Goal: Task Accomplishment & Management: Manage account settings

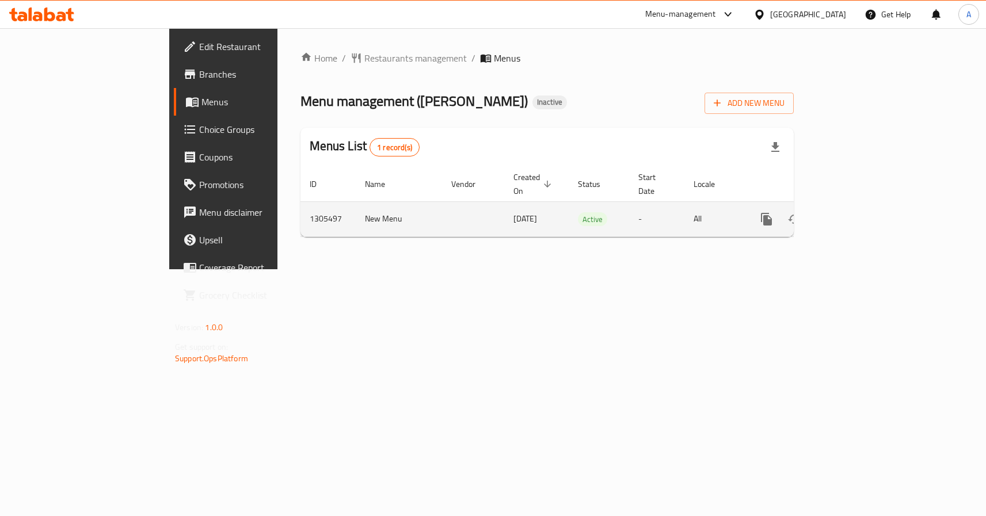
click at [857, 212] on icon "enhanced table" at bounding box center [850, 219] width 14 height 14
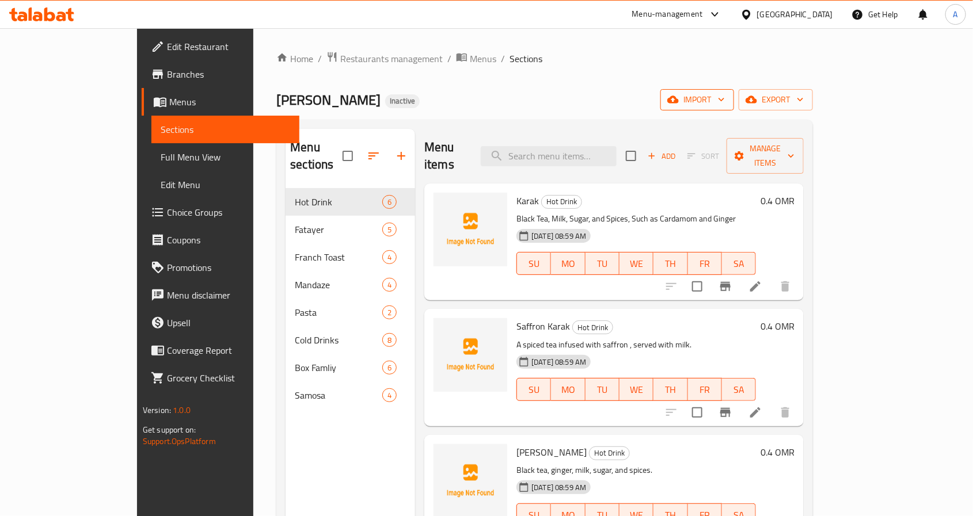
click at [725, 93] on span "import" at bounding box center [697, 100] width 55 height 14
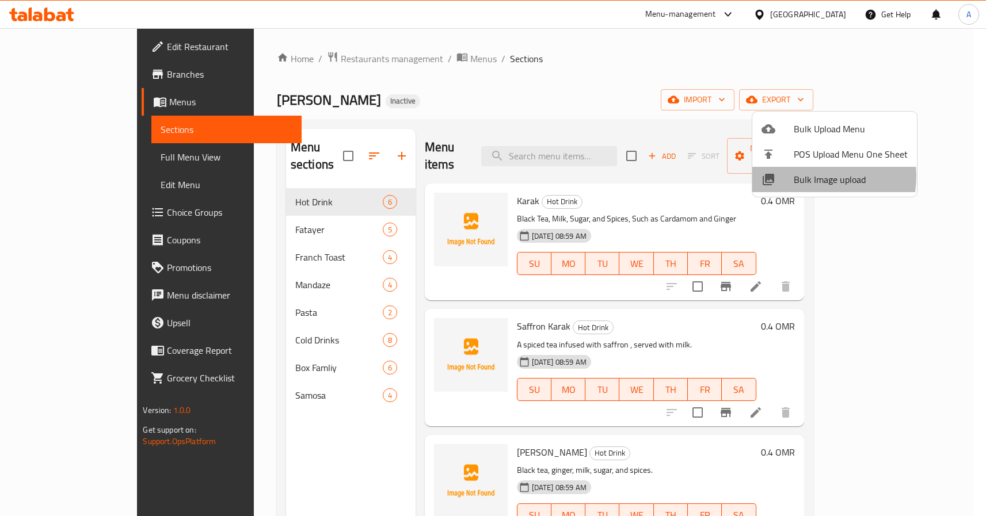
click at [803, 176] on span "Bulk Image upload" at bounding box center [851, 180] width 114 height 14
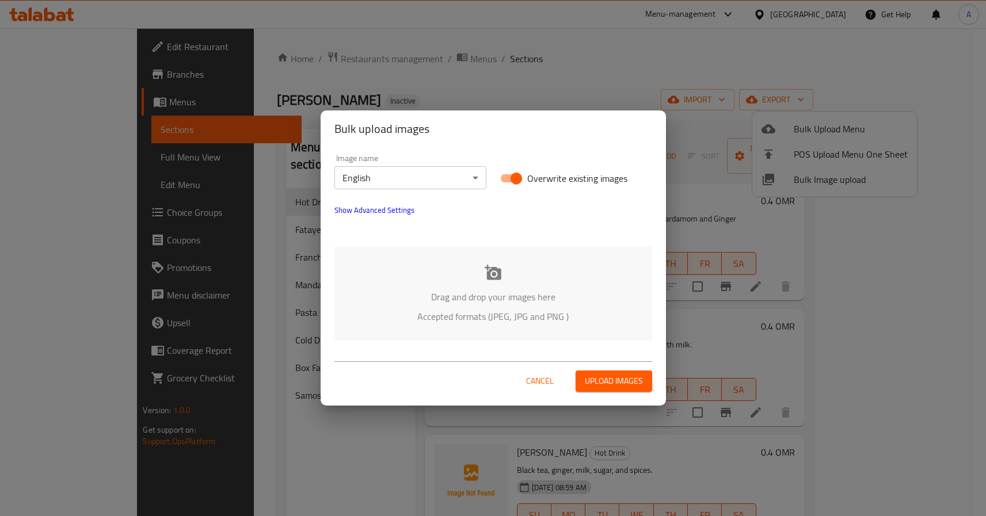
click at [470, 304] on p "Drag and drop your images here" at bounding box center [493, 297] width 283 height 14
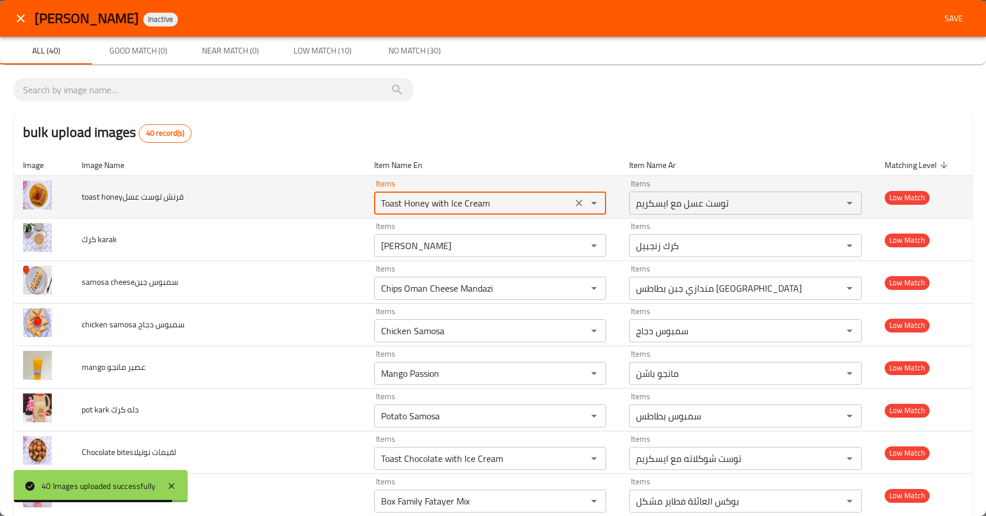
drag, startPoint x: 397, startPoint y: 202, endPoint x: 514, endPoint y: 211, distance: 116.6
click at [514, 211] on عسل "Toast Honey with Ice Cream" at bounding box center [474, 203] width 192 height 16
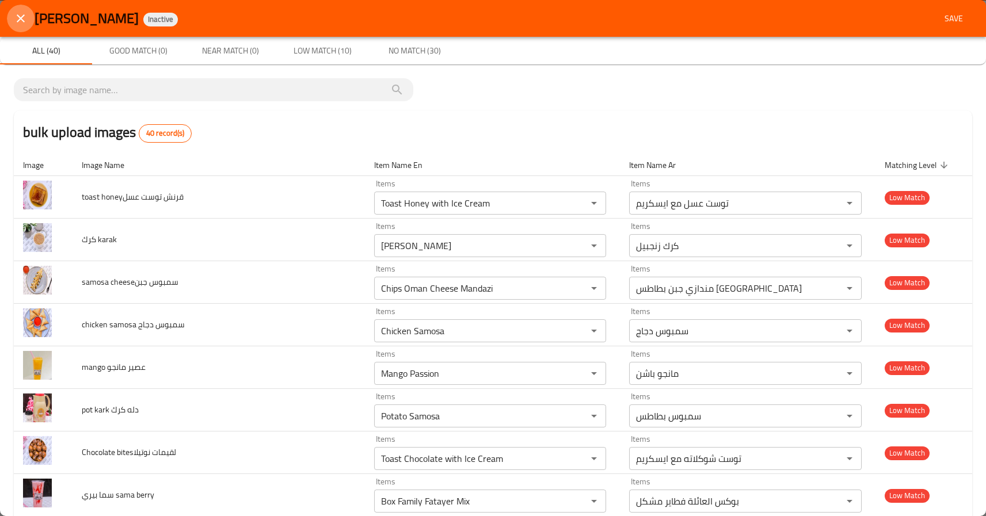
click at [16, 14] on icon "close" at bounding box center [21, 19] width 14 height 14
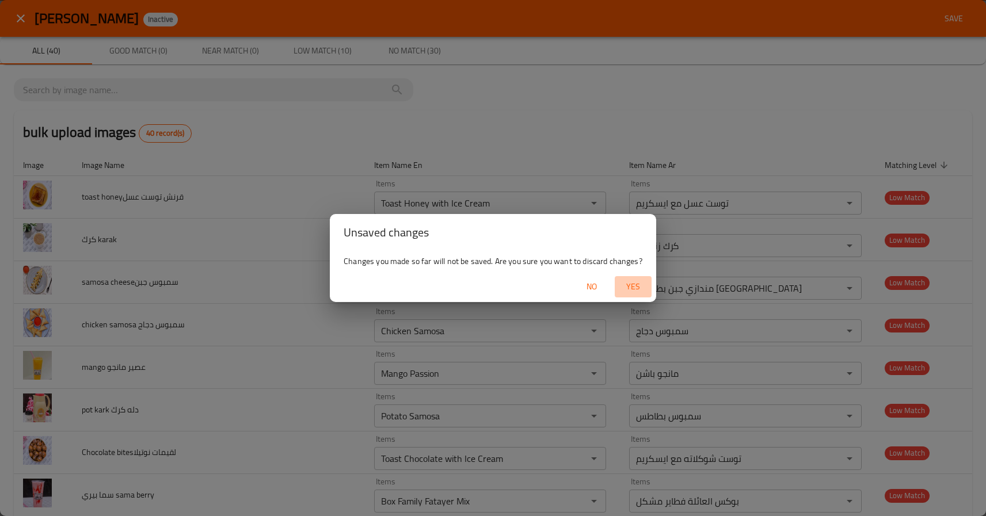
click at [641, 278] on button "Yes" at bounding box center [633, 286] width 37 height 21
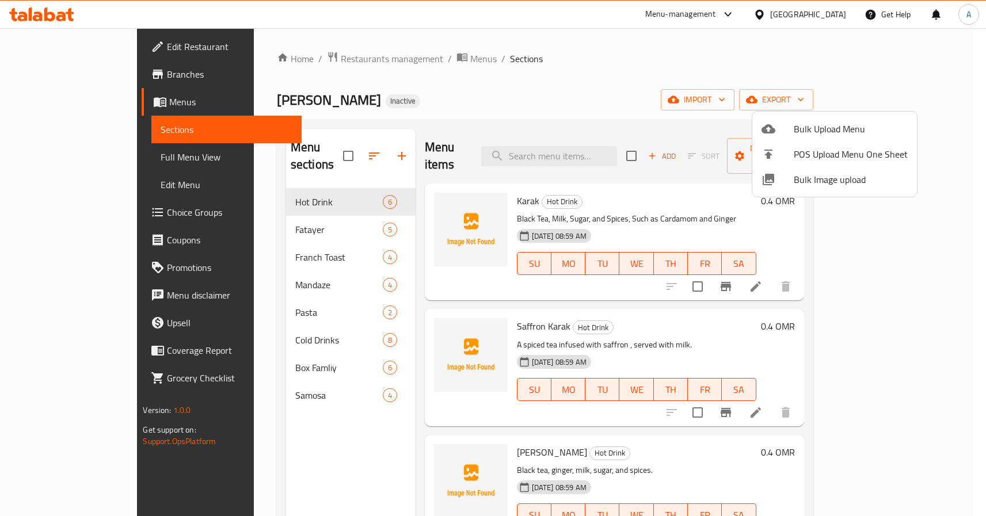
click at [800, 176] on span "Bulk Image upload" at bounding box center [851, 180] width 114 height 14
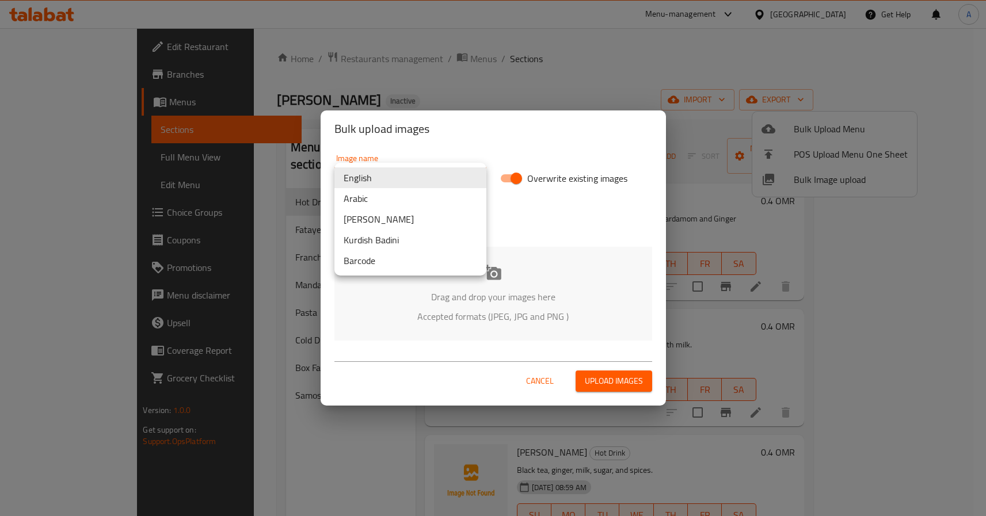
click at [451, 187] on body "​ Menu-management Oman Get Help A Edit Restaurant Branches Menus Sections Full …" at bounding box center [493, 272] width 986 height 488
click at [387, 197] on li "Arabic" at bounding box center [411, 198] width 152 height 21
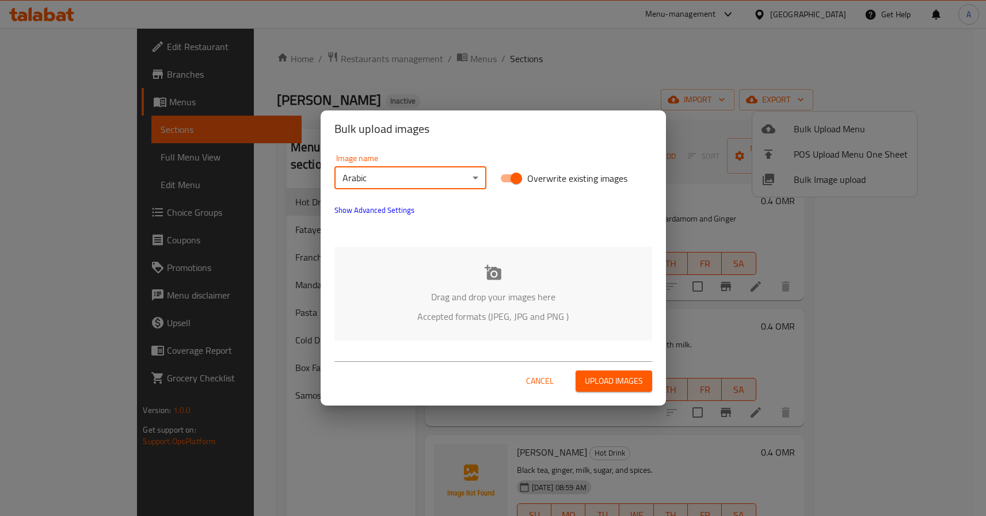
click at [463, 285] on div "Drag and drop your images here Accepted formats (JPEG, JPG and PNG )" at bounding box center [494, 294] width 318 height 94
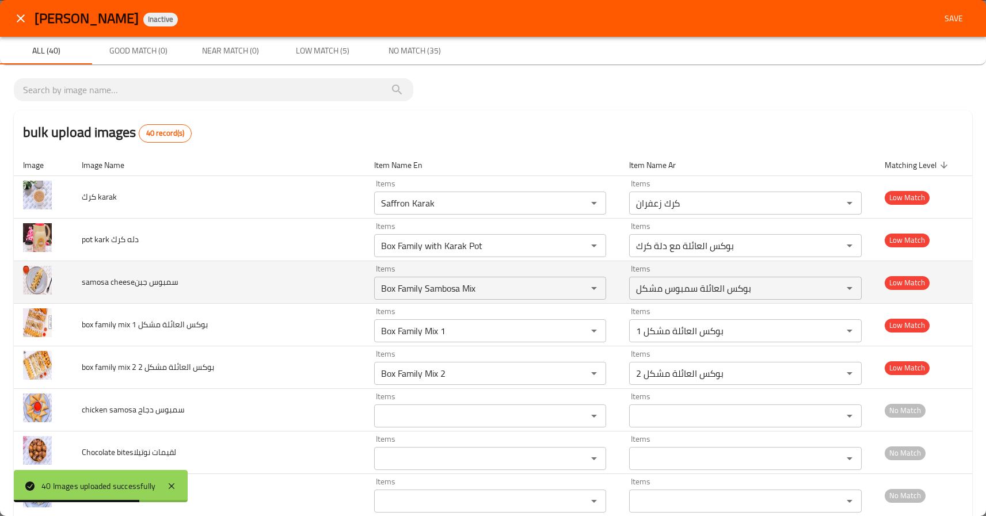
click at [138, 295] on td "samosa cheeseسمبوس جبن" at bounding box center [219, 282] width 292 height 43
click at [145, 284] on span "samosa cheeseسمبوس جبن" at bounding box center [130, 282] width 97 height 15
click at [175, 284] on span "samosa cheeseسمبوس جبن" at bounding box center [130, 282] width 97 height 15
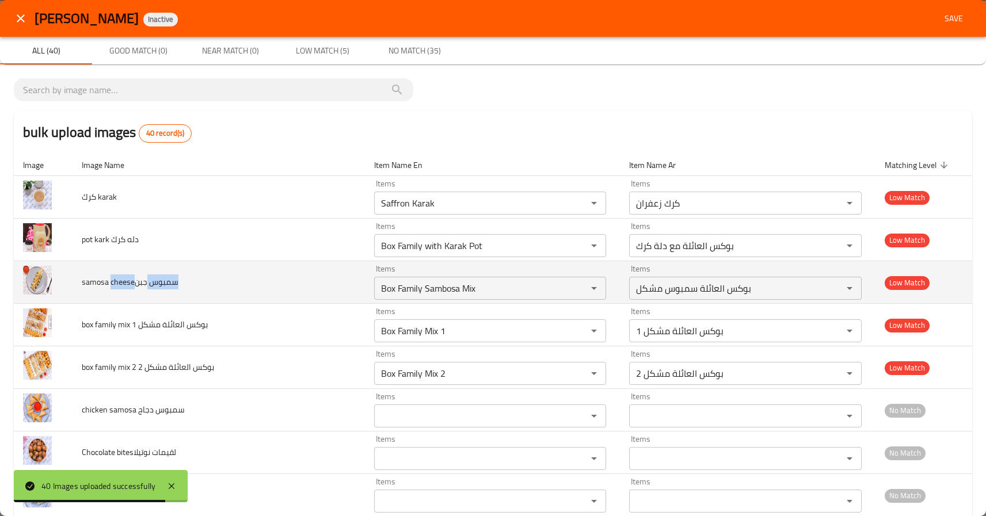
click at [174, 284] on span "samosa cheeseسمبوس جبن" at bounding box center [130, 282] width 97 height 15
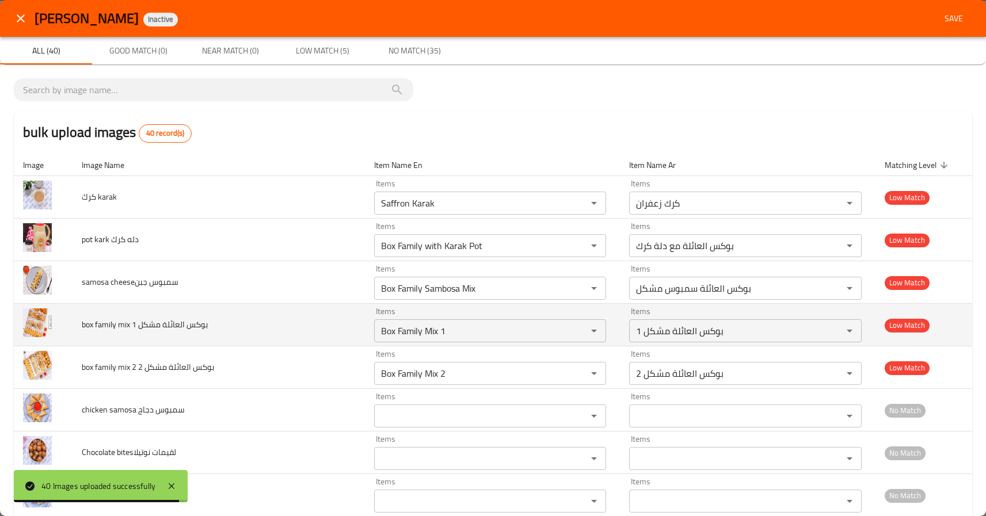
click at [184, 320] on span "box family mix 1 بوكس العائلة مشكل" at bounding box center [145, 324] width 126 height 15
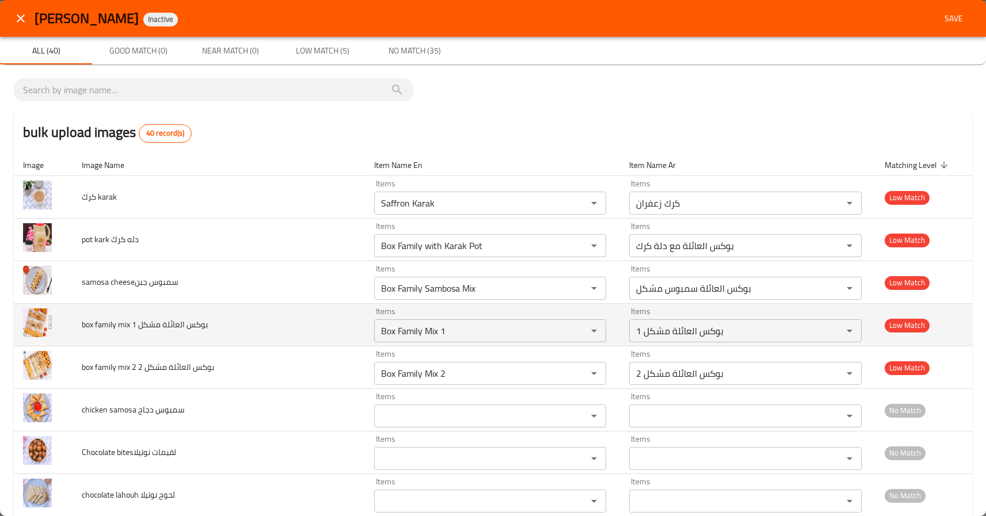
click at [161, 330] on span "box family mix 1 بوكس العائلة مشكل" at bounding box center [145, 324] width 126 height 15
click at [192, 325] on span "box family mix 1 بوكس العائلة مشكل" at bounding box center [145, 324] width 126 height 15
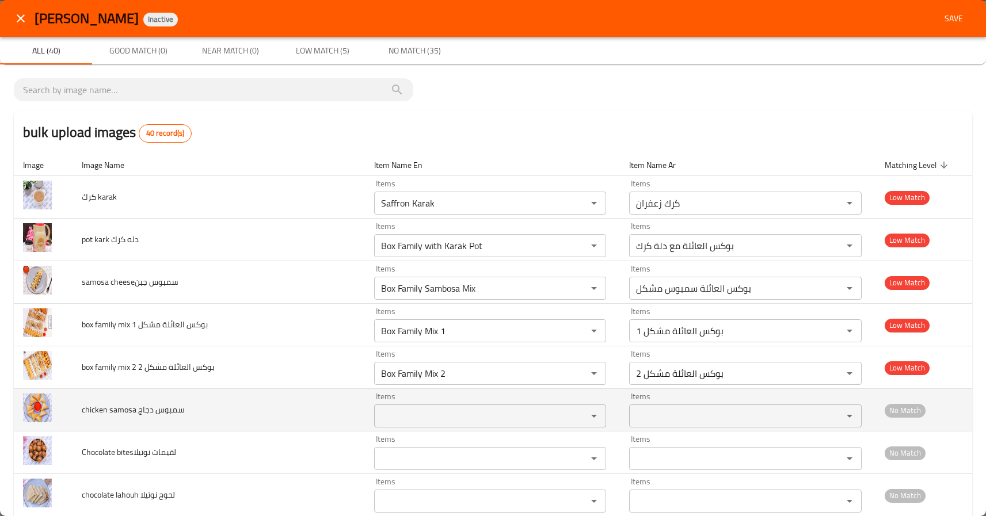
click at [294, 417] on td "chicken samosa سمبوس دجاج" at bounding box center [219, 410] width 292 height 43
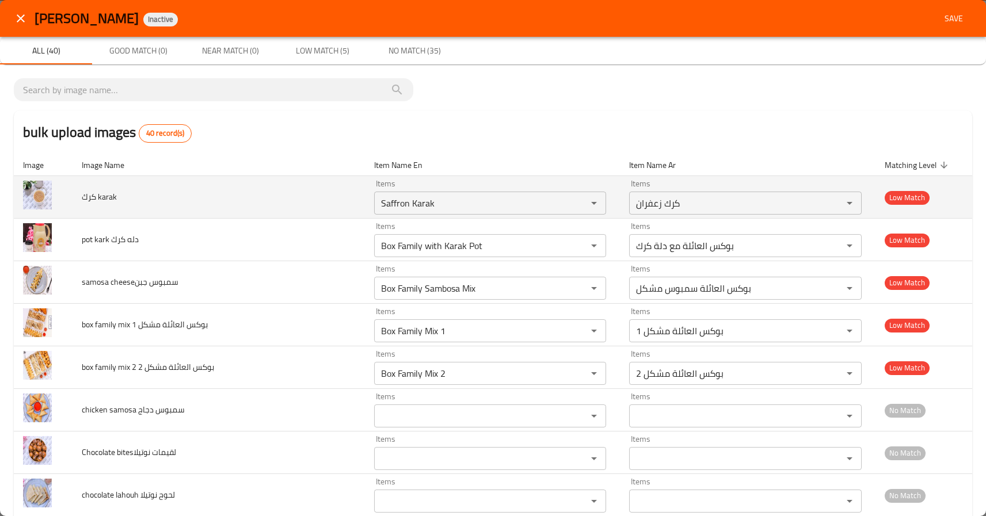
click at [104, 206] on td "كرك karak" at bounding box center [219, 197] width 292 height 43
copy span "karak"
click at [378, 195] on karak "Saffron Karak" at bounding box center [474, 203] width 192 height 16
click at [378, 199] on karak "Saffron Karak" at bounding box center [474, 203] width 192 height 16
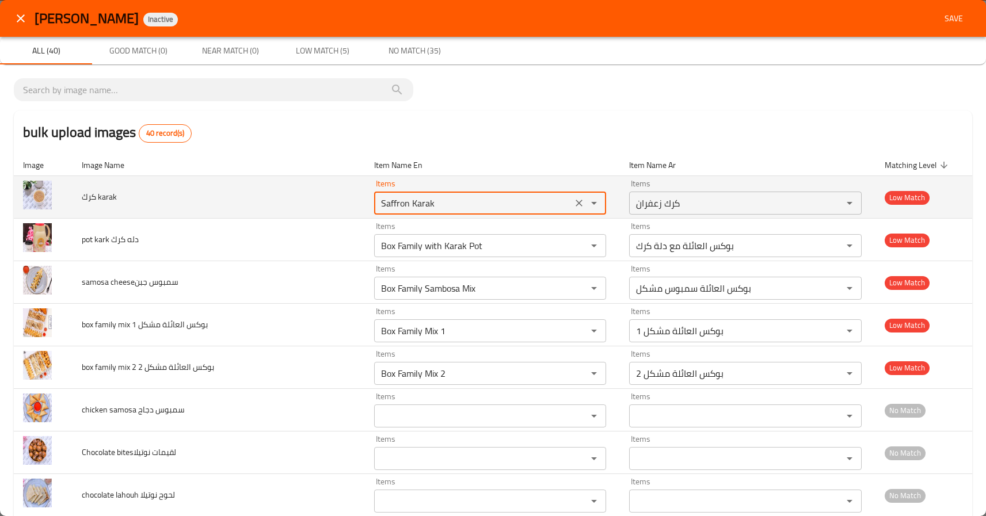
click at [378, 199] on karak "Saffron Karak" at bounding box center [474, 203] width 192 height 16
paste karak "k"
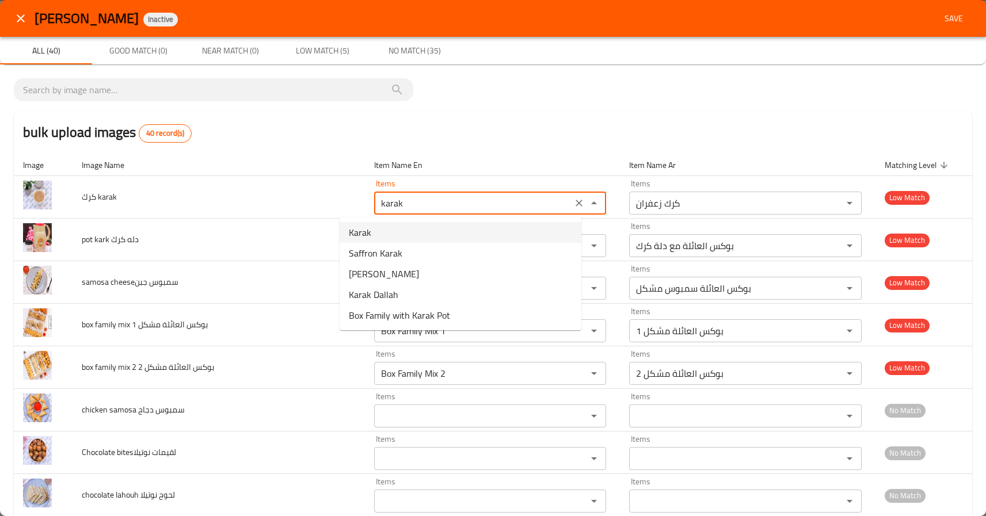
click at [363, 227] on span "Karak" at bounding box center [360, 233] width 22 height 14
type karak "Karak"
type karak-ar "كرك"
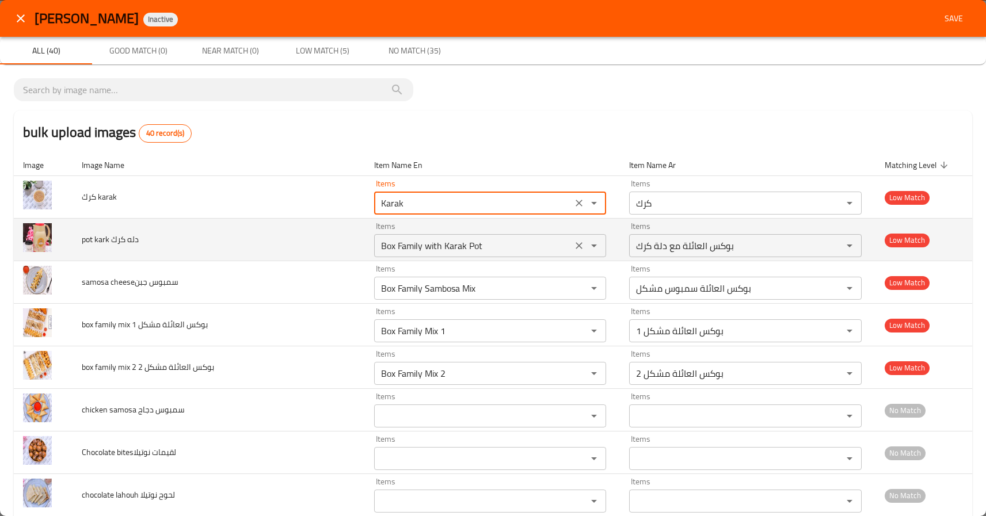
type karak "Karak"
click at [378, 252] on كرك "Box Family with Karak Pot" at bounding box center [474, 246] width 192 height 16
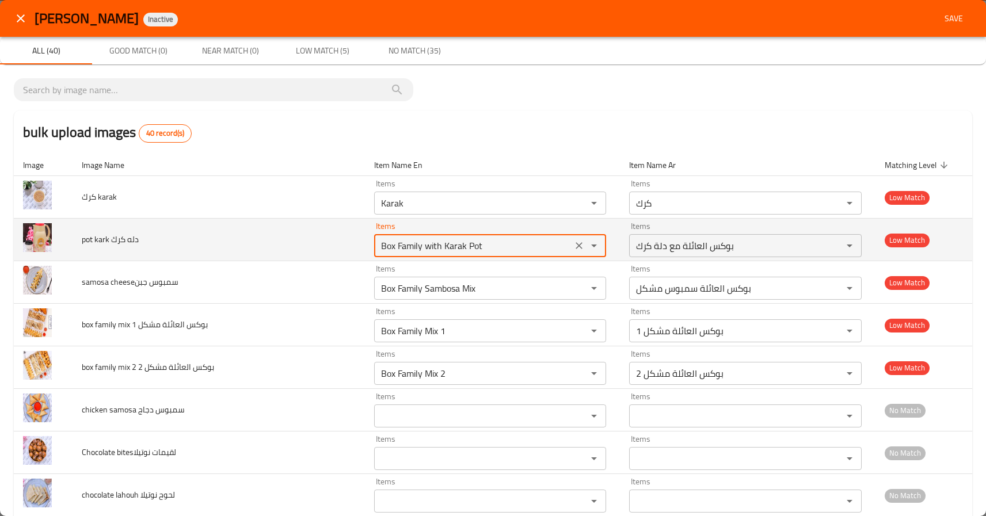
click at [378, 252] on كرك "Box Family with Karak Pot" at bounding box center [474, 246] width 192 height 16
paste كرك "karak"
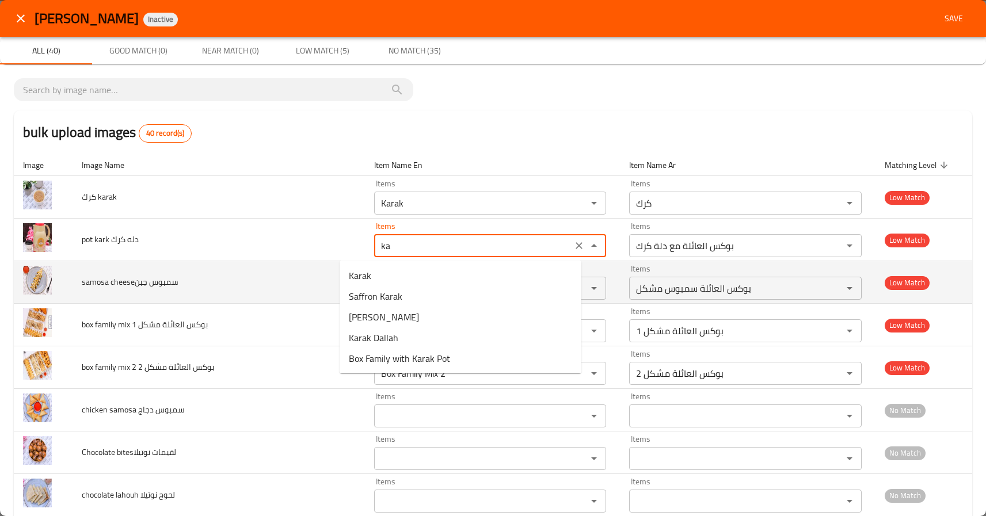
type كرك "k"
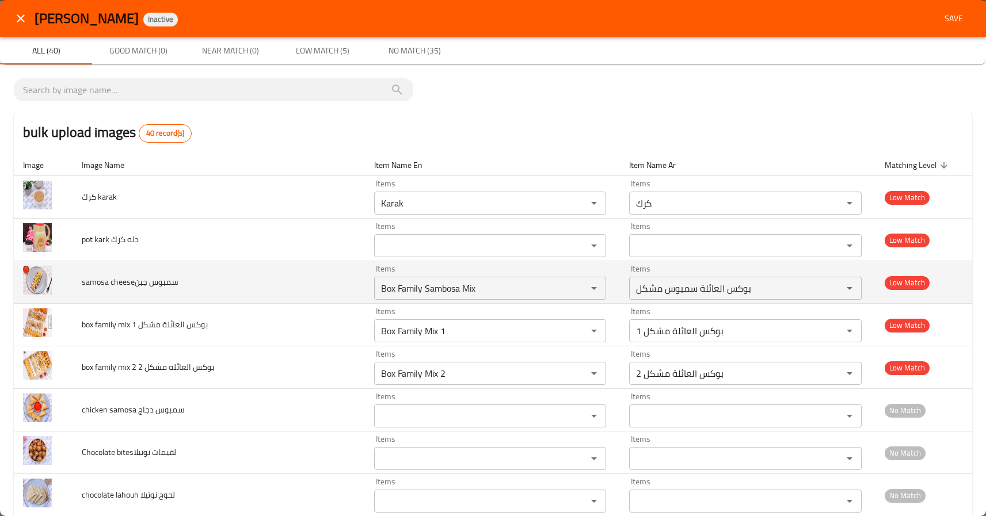
click at [235, 271] on td "samosa cheeseسمبوس جبن" at bounding box center [219, 282] width 292 height 43
click at [223, 294] on td "samosa cheeseسمبوس جبن" at bounding box center [219, 282] width 292 height 43
click at [121, 283] on span "samosa cheeseسمبوس جبن" at bounding box center [130, 282] width 97 height 15
click at [159, 287] on span "samosa cheeseسمبوس جبن" at bounding box center [130, 282] width 97 height 15
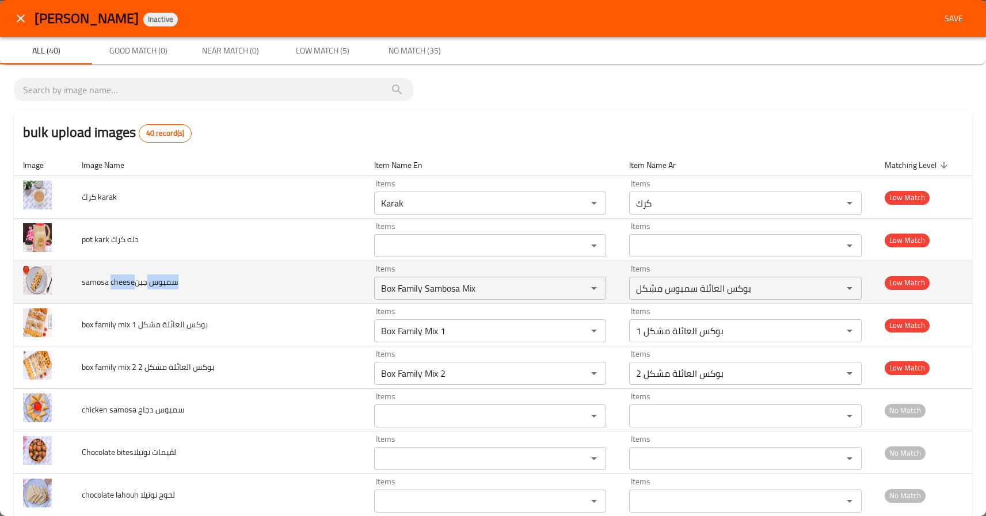
click at [159, 287] on span "samosa cheeseسمبوس جبن" at bounding box center [130, 282] width 97 height 15
click at [97, 278] on span "samosa cheeseسمبوس جبن" at bounding box center [130, 282] width 97 height 15
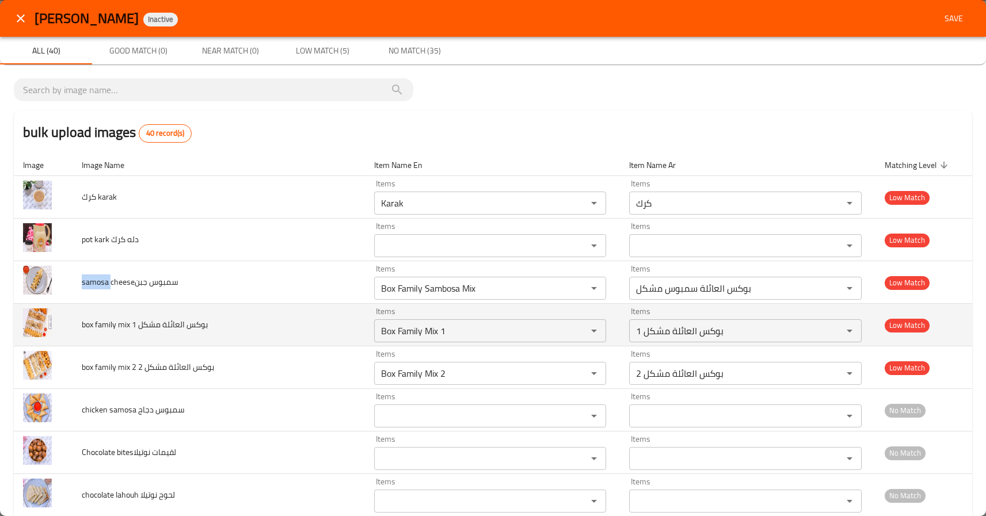
copy span "samosa"
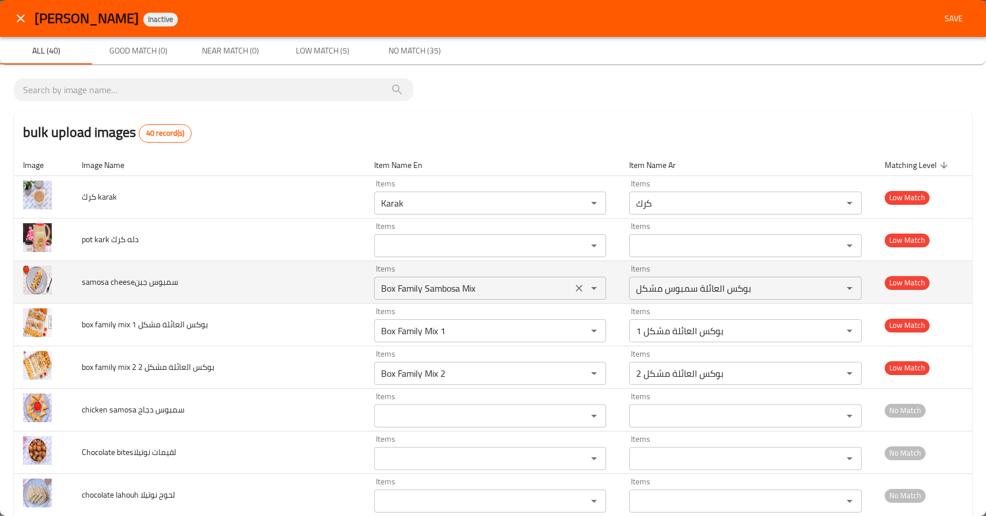
click at [451, 297] on جبن "Box Family Sambosa Mix" at bounding box center [474, 288] width 192 height 16
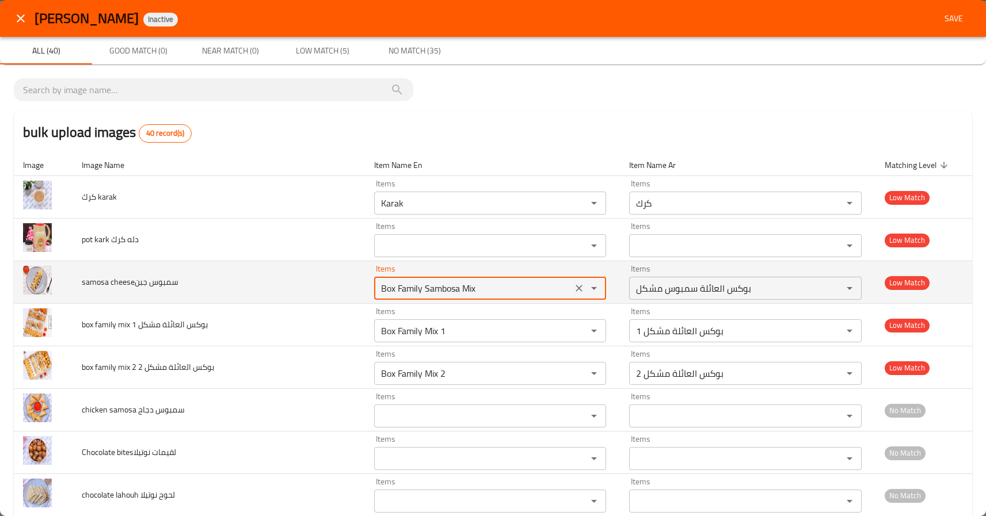
click at [451, 297] on جبن "Box Family Sambosa Mix" at bounding box center [474, 288] width 192 height 16
paste جبن "samosa"
type جبن "samosa"
drag, startPoint x: 436, startPoint y: 289, endPoint x: 306, endPoint y: 282, distance: 130.3
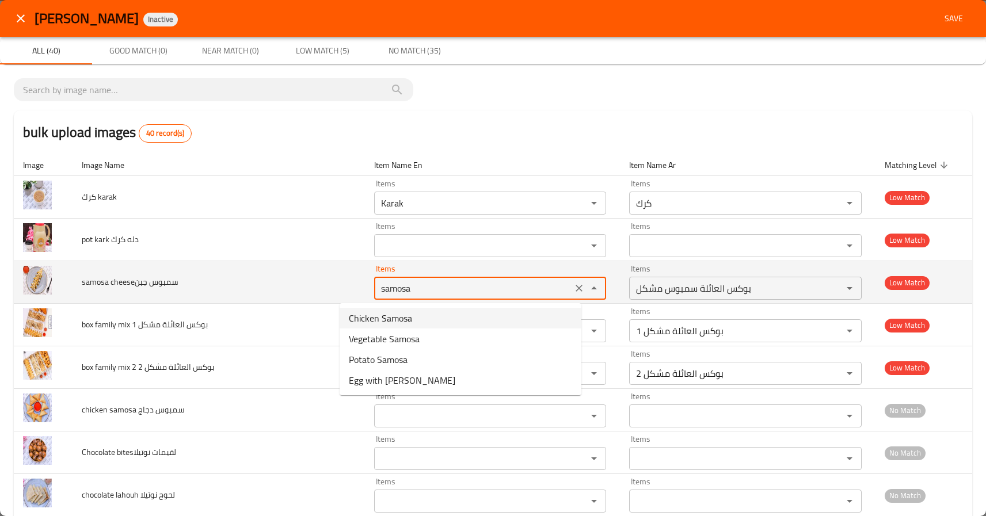
click at [306, 282] on tr "samosa cheeseسمبوس جبن Items samosa Items Items بوكس العائلة سمبوس مشكل Items L…" at bounding box center [493, 282] width 959 height 43
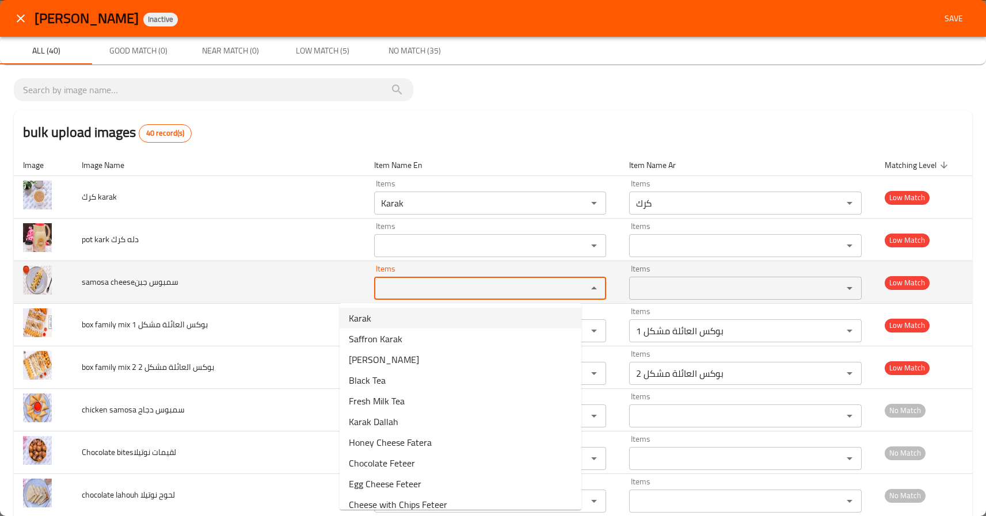
click at [128, 282] on span "samosa cheeseسمبوس جبن" at bounding box center [130, 282] width 97 height 15
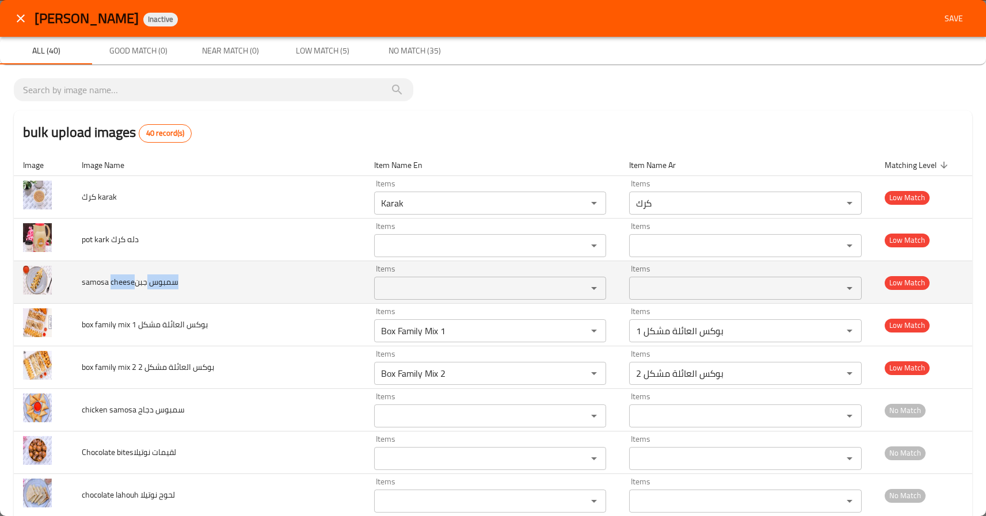
click at [128, 282] on span "samosa cheeseسمبوس جبن" at bounding box center [130, 282] width 97 height 15
drag, startPoint x: 136, startPoint y: 284, endPoint x: 113, endPoint y: 296, distance: 26.5
click at [113, 296] on td "samosa cheeseسمبوس جبن" at bounding box center [219, 282] width 292 height 43
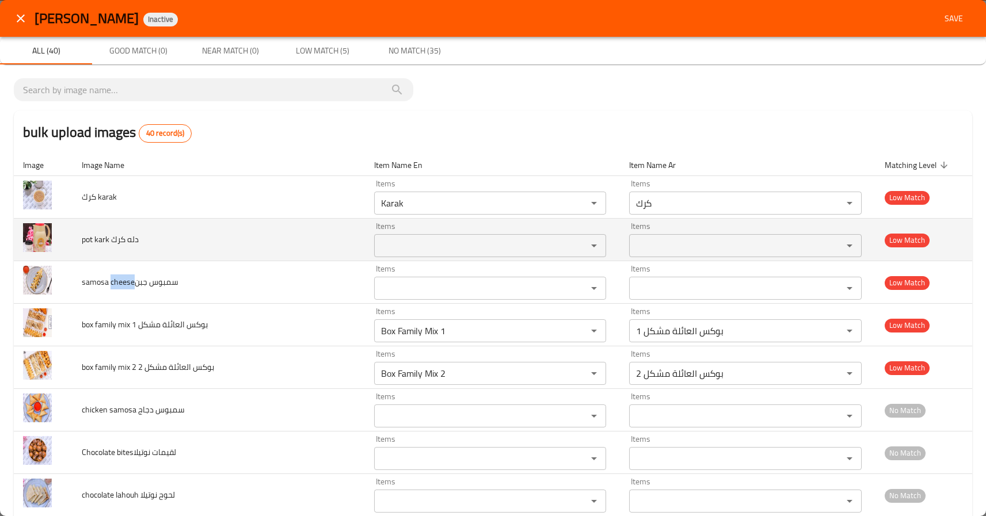
copy span "cheese"
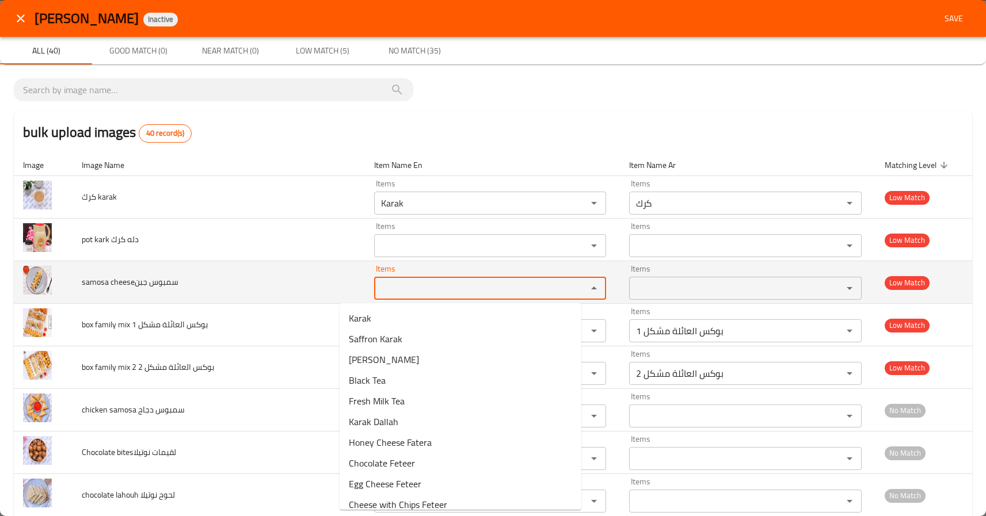
click at [406, 287] on جبن "Items" at bounding box center [474, 288] width 192 height 16
paste جبن "cheese"
type جبن "cheese"
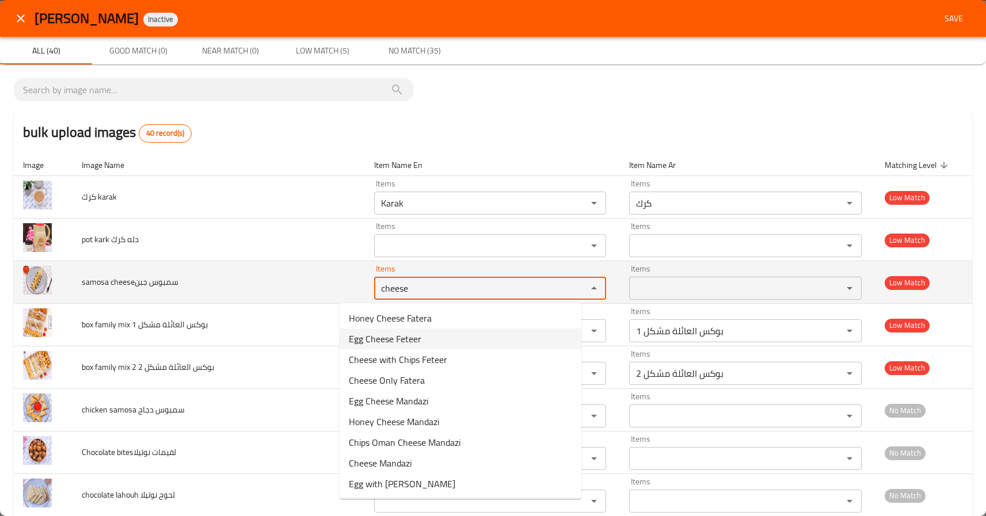
drag, startPoint x: 382, startPoint y: 283, endPoint x: 330, endPoint y: 299, distance: 53.7
click at [365, 299] on td "Items cheese Items" at bounding box center [493, 282] width 256 height 43
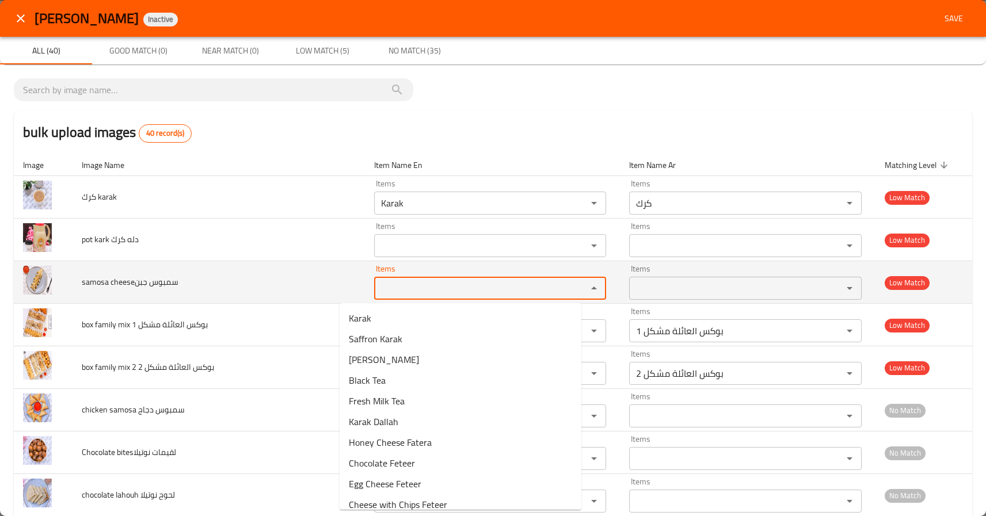
click at [164, 284] on span "samosa cheeseسمبوس جبن" at bounding box center [130, 282] width 97 height 15
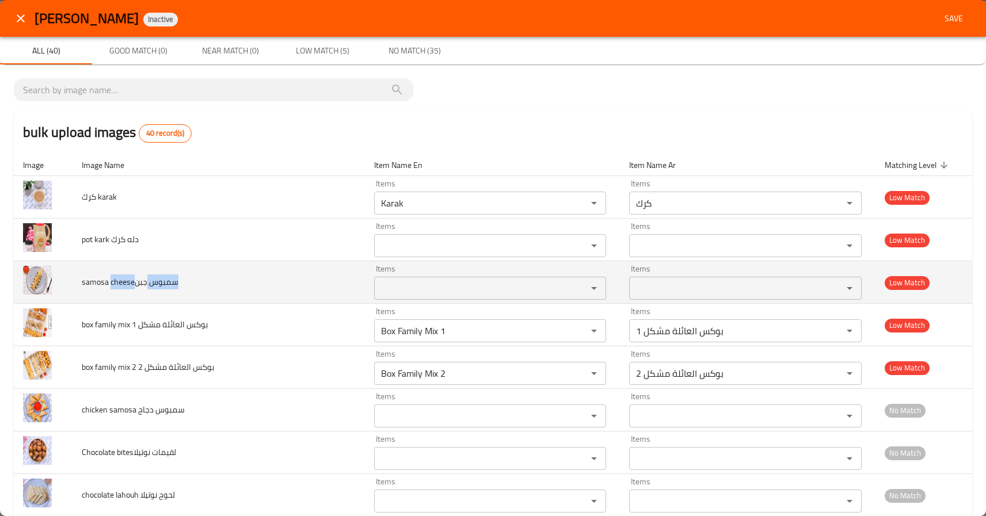
click at [164, 284] on span "samosa cheeseسمبوس جبن" at bounding box center [130, 282] width 97 height 15
click at [190, 283] on td "samosa cheeseسمبوس جبن" at bounding box center [219, 282] width 292 height 43
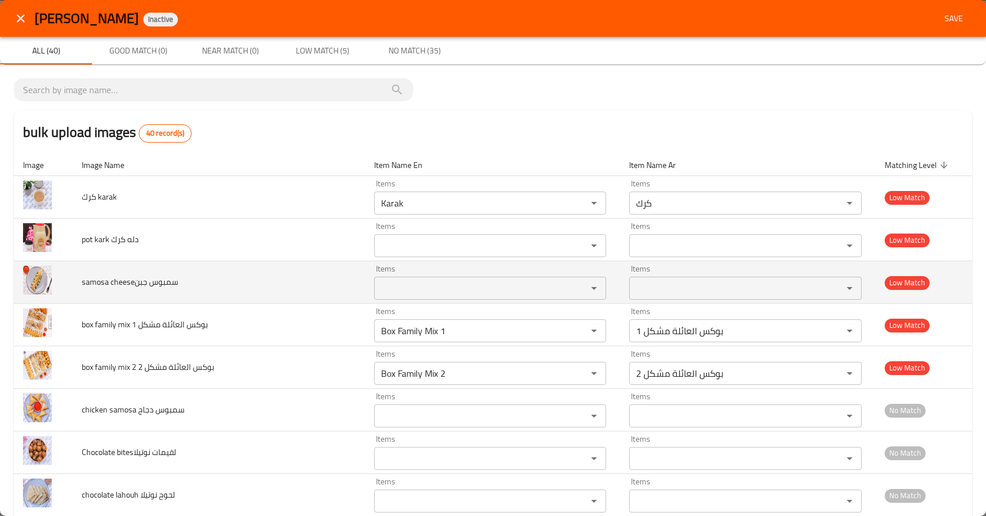
click at [159, 283] on span "samosa cheeseسمبوس جبن" at bounding box center [130, 282] width 97 height 15
drag, startPoint x: 149, startPoint y: 284, endPoint x: 181, endPoint y: 289, distance: 32.7
click at [181, 289] on td "samosa cheeseسمبوس جبن" at bounding box center [219, 282] width 292 height 43
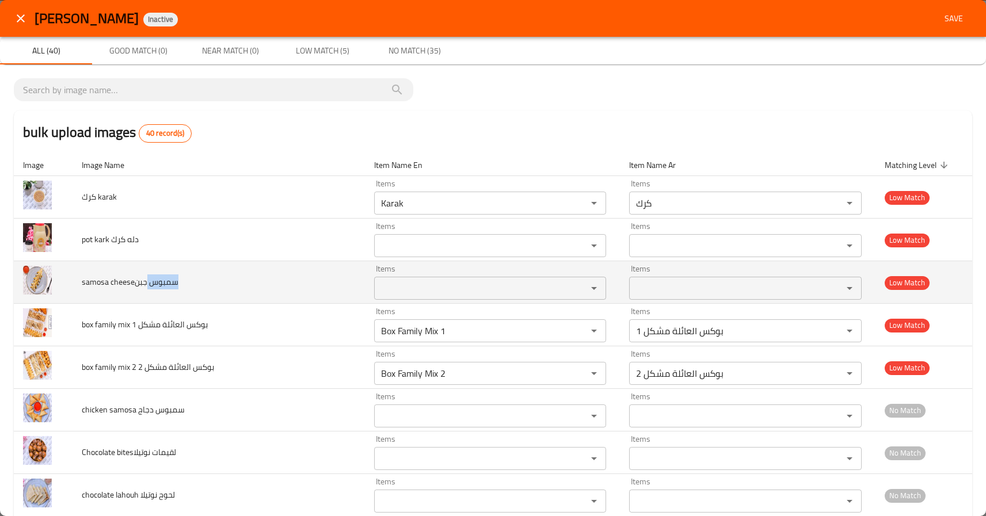
copy span "سمبوس"
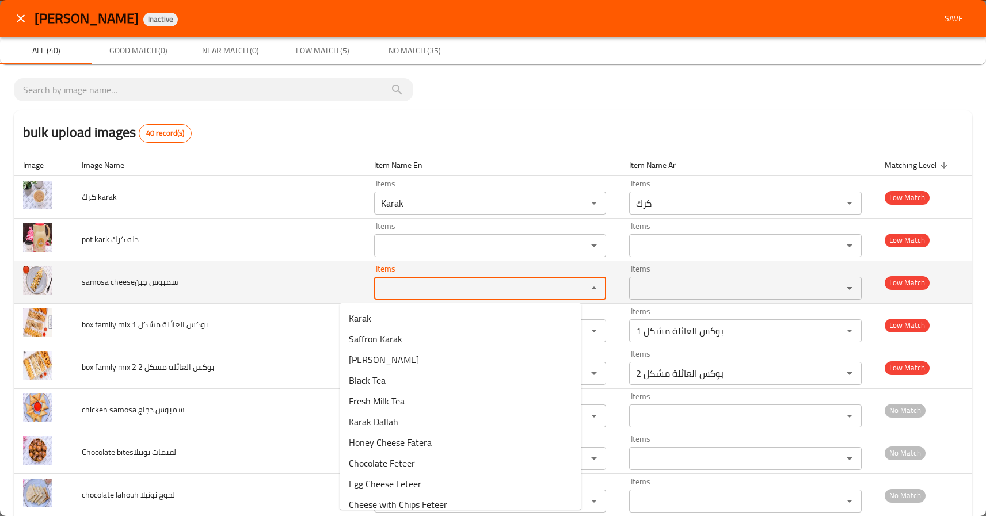
click at [434, 285] on جبن "Items" at bounding box center [474, 288] width 192 height 16
paste جبن "سمبوس"
type جبن "سمبوس"
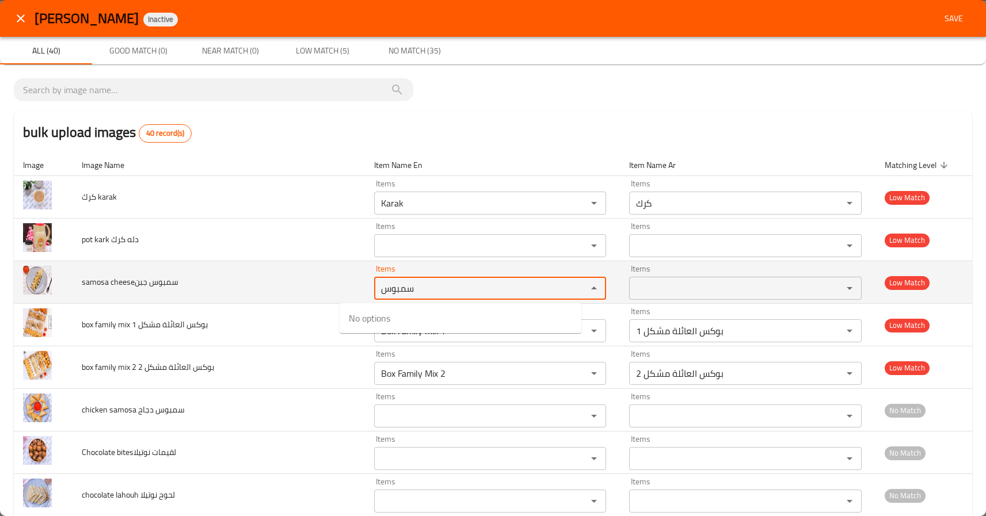
drag, startPoint x: 434, startPoint y: 285, endPoint x: 284, endPoint y: 277, distance: 150.5
click at [285, 277] on tr "samosa cheeseسمبوس جبن Items سمبوس Items Items Items Low Match" at bounding box center [493, 282] width 959 height 43
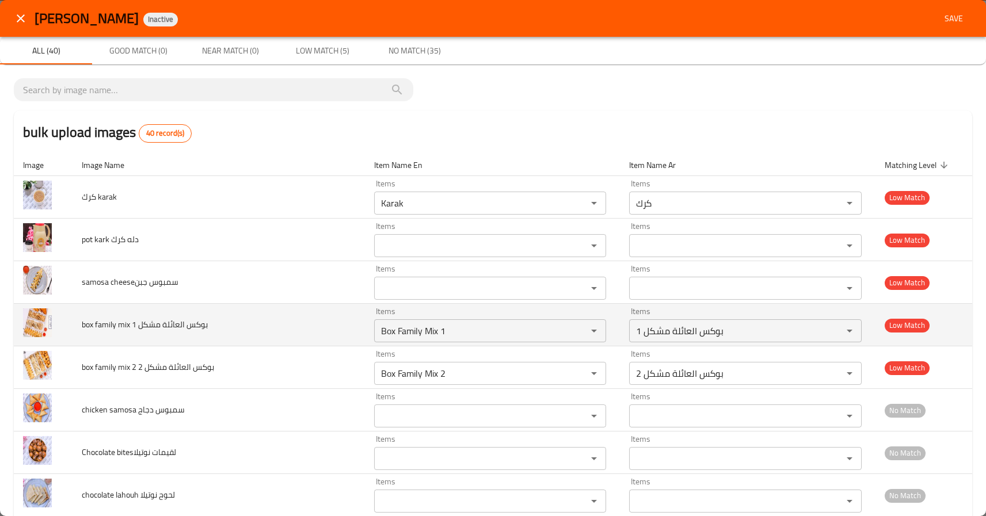
click at [285, 323] on td "box family mix 1 بوكس العائلة مشكل" at bounding box center [219, 325] width 292 height 43
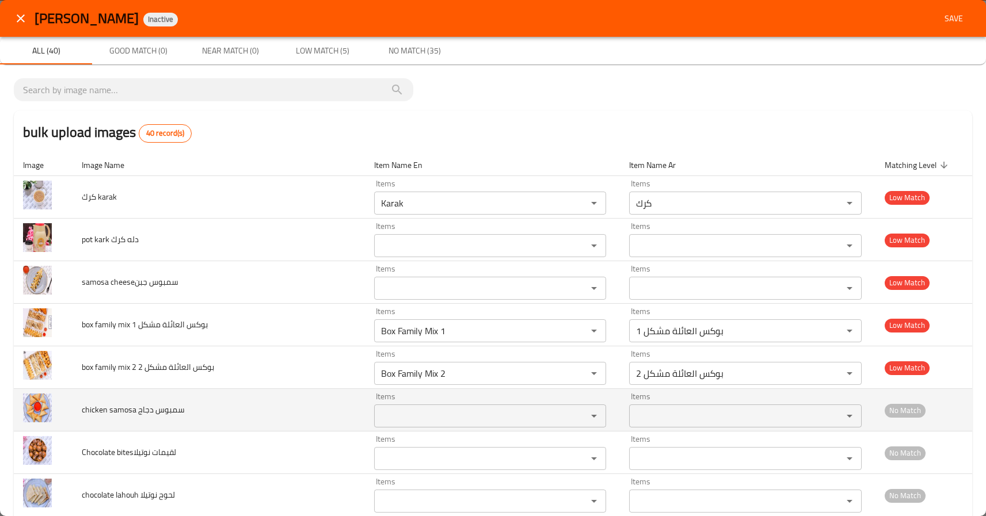
click at [113, 412] on span "chicken samosa سمبوس دجاج" at bounding box center [133, 409] width 103 height 15
copy span "samosa"
click at [412, 420] on دجاج "Items" at bounding box center [474, 416] width 192 height 16
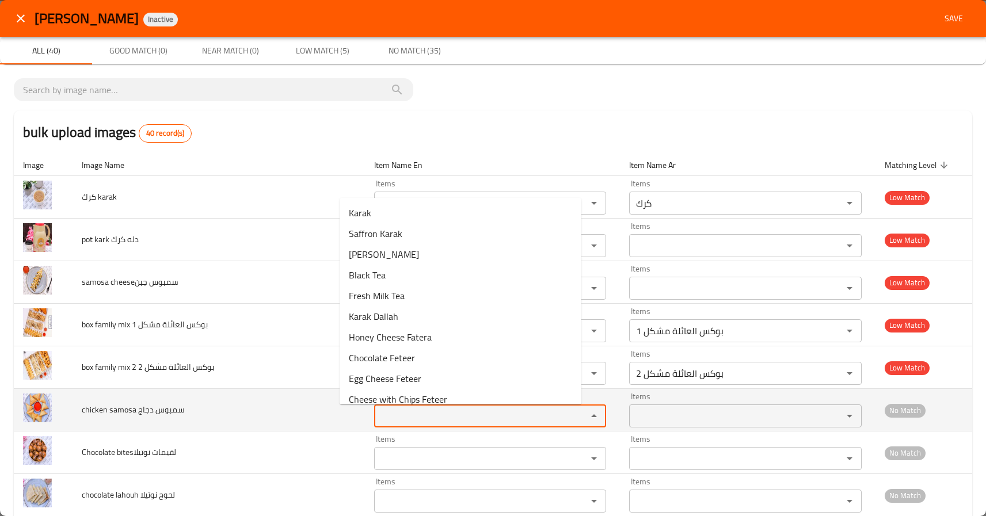
paste دجاج "samosa"
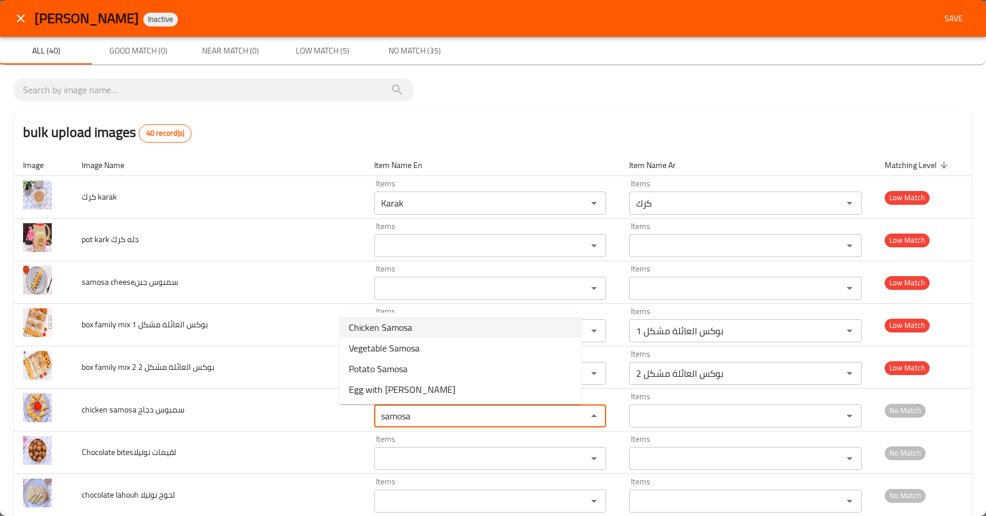
click at [406, 330] on span "Chicken Samosa" at bounding box center [380, 328] width 63 height 14
type دجاج "Chicken Samosa"
type دجاج-ar "سمبوس دجاج"
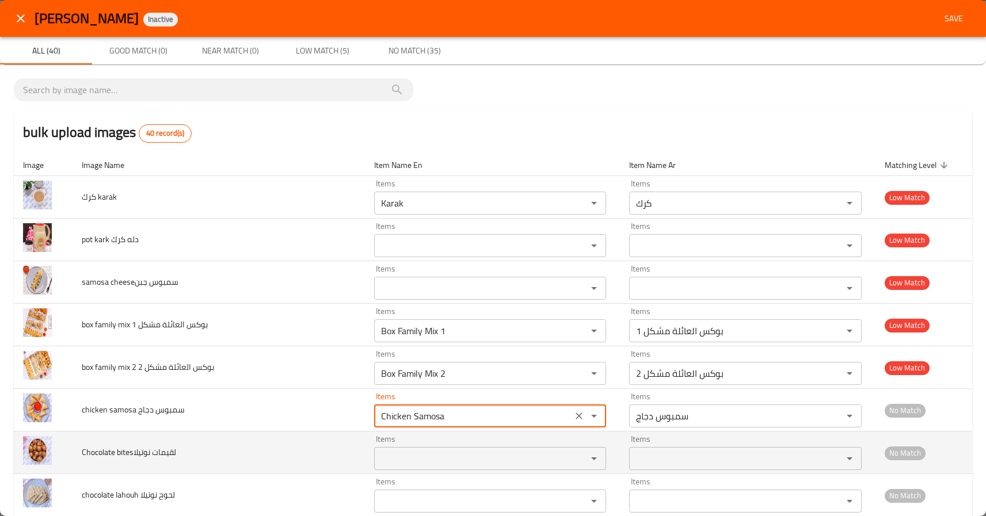
type دجاج "Chicken Samosa"
click at [99, 457] on span "Chocolate bitesلقيمات نوتيلا" at bounding box center [129, 452] width 94 height 15
copy span "Chocolate"
click at [393, 457] on نوتيلا "Items" at bounding box center [474, 459] width 192 height 16
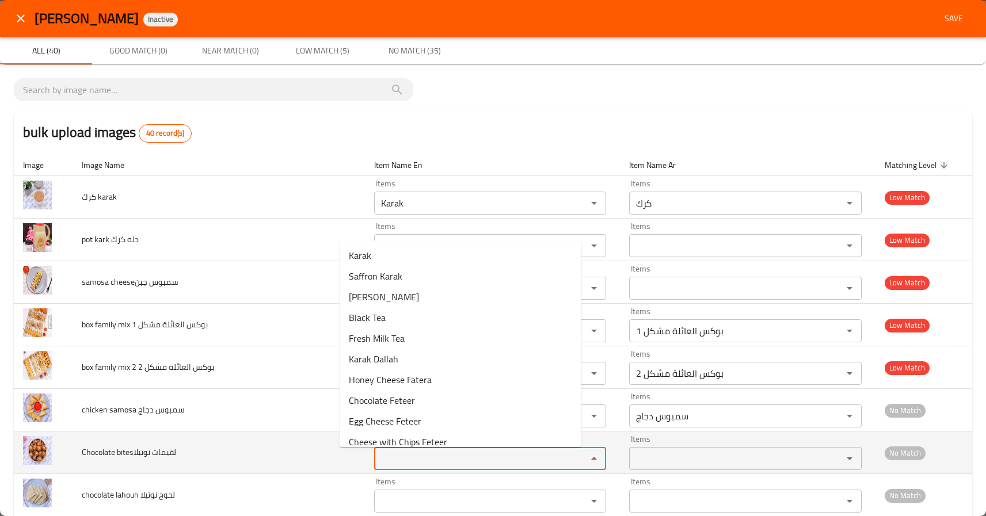
paste نوتيلا "Chocolate"
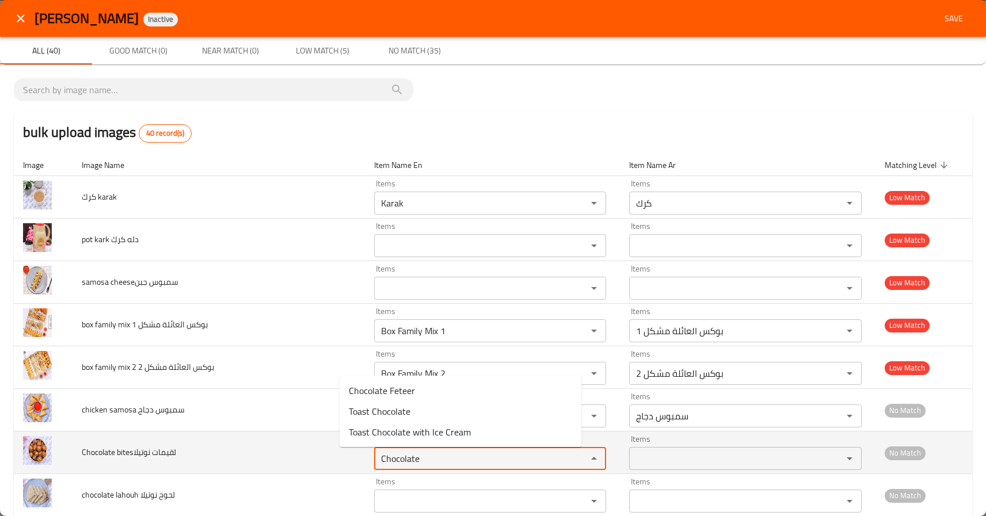
type نوتيلا "Chocolate"
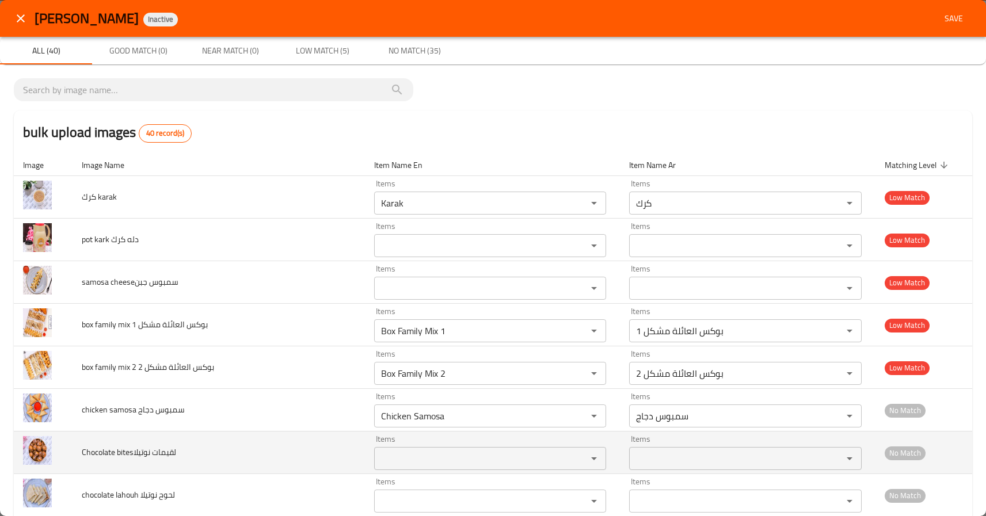
click at [124, 456] on span "Chocolate bitesلقيمات نوتيلا" at bounding box center [129, 452] width 94 height 15
click at [125, 456] on span "Chocolate bitesلقيمات نوتيلا" at bounding box center [129, 452] width 94 height 15
drag, startPoint x: 135, startPoint y: 456, endPoint x: 119, endPoint y: 457, distance: 16.1
click at [119, 457] on span "Chocolate bitesلقيمات نوتيلا" at bounding box center [129, 452] width 94 height 15
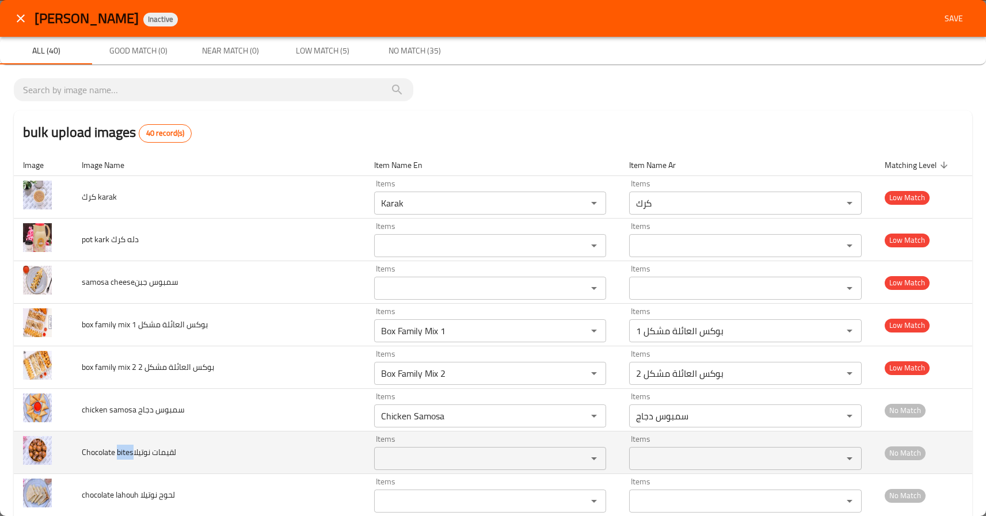
copy span "bites"
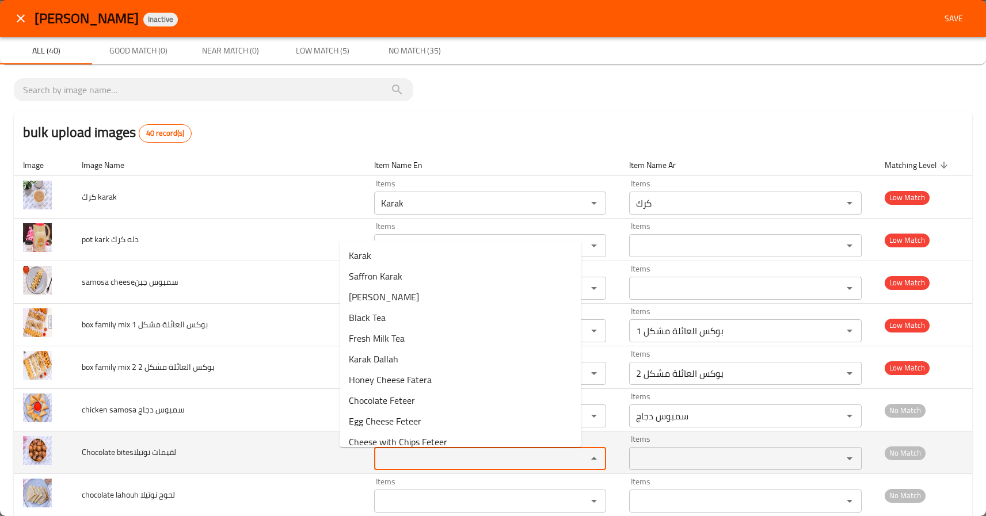
click at [378, 454] on نوتيلا "Items" at bounding box center [474, 459] width 192 height 16
paste نوتيلا "bites"
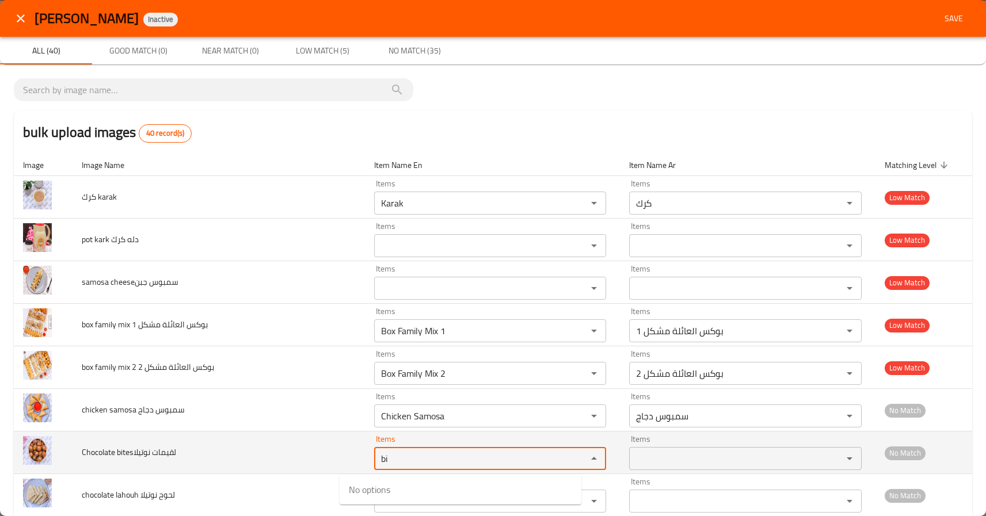
type نوتيلا "b"
click at [285, 453] on td "Chocolate bitesلقيمات نوتيلا" at bounding box center [219, 453] width 292 height 43
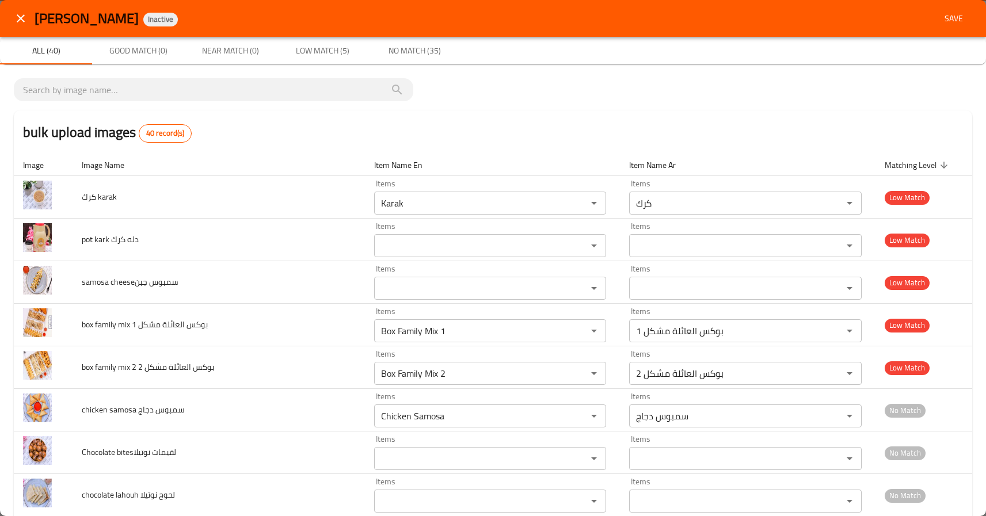
click at [3, 7] on div "Karak Bentleys Inactive Save" at bounding box center [493, 18] width 986 height 37
click at [14, 16] on icon "close" at bounding box center [21, 19] width 14 height 14
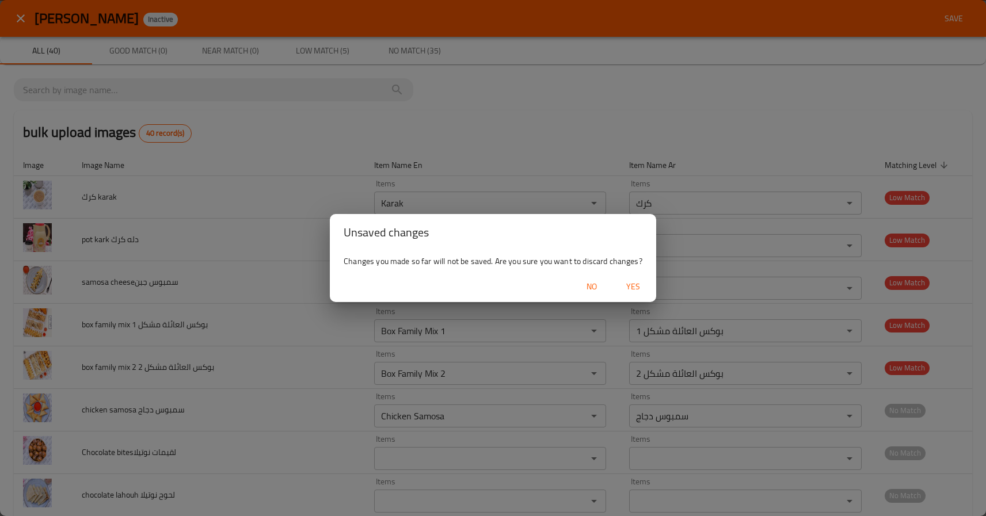
click at [626, 276] on button "Yes" at bounding box center [633, 286] width 37 height 21
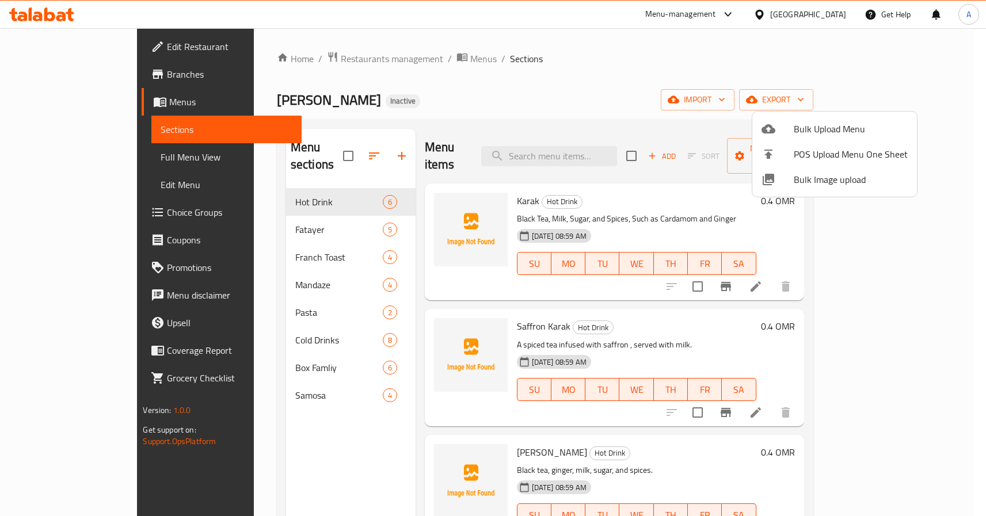
click at [497, 182] on div at bounding box center [493, 258] width 986 height 516
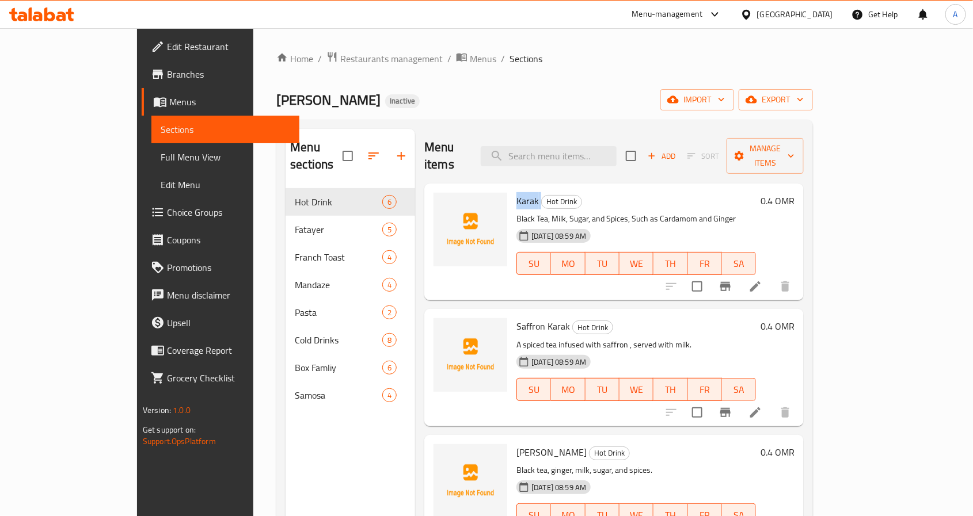
click at [516, 192] on span "Karak" at bounding box center [527, 200] width 22 height 17
copy h6 "Karak"
click at [516, 318] on span "Saffron Karak" at bounding box center [543, 326] width 54 height 17
copy span "Saffron"
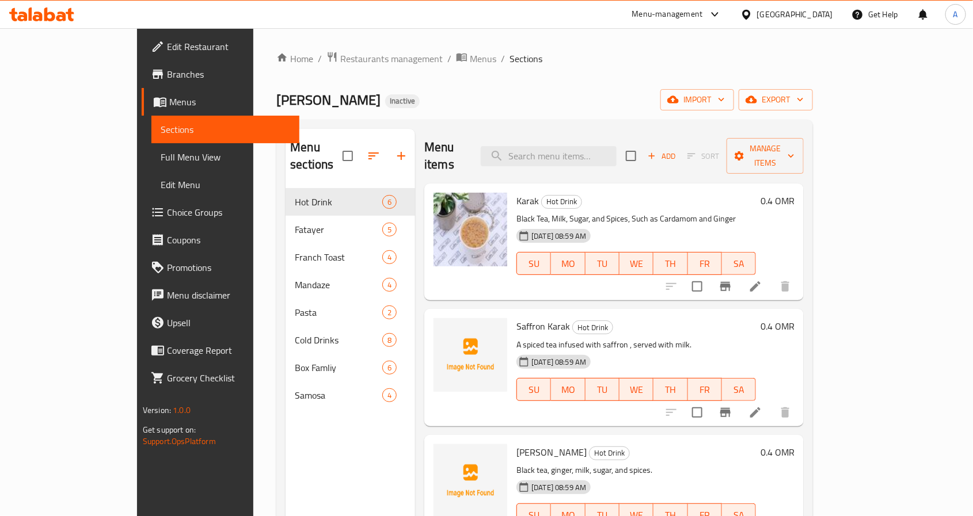
click at [516, 444] on span "Ginger Karak" at bounding box center [551, 452] width 70 height 17
click at [524, 444] on span "Ginger Karak" at bounding box center [551, 452] width 70 height 17
copy h6 "Karak"
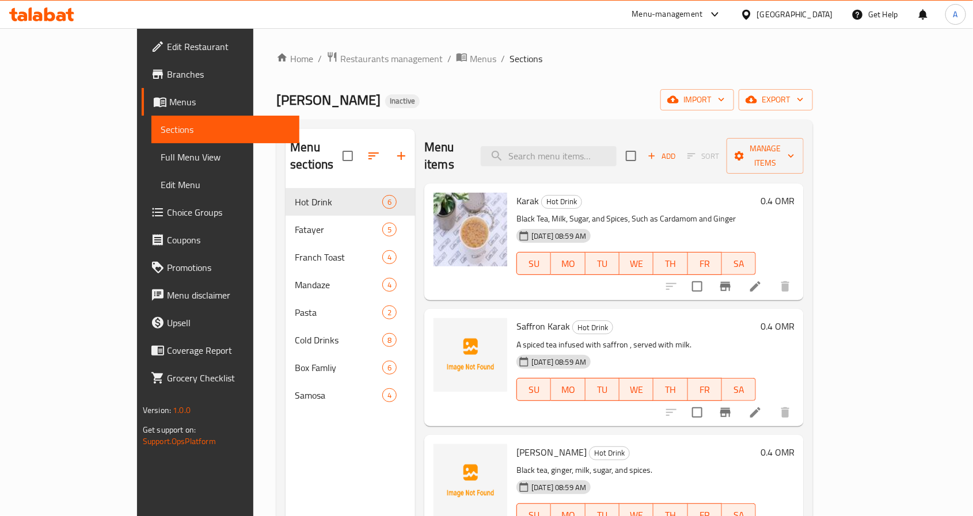
click at [489, 95] on div "Karak Bentleys Inactive import export" at bounding box center [544, 99] width 537 height 21
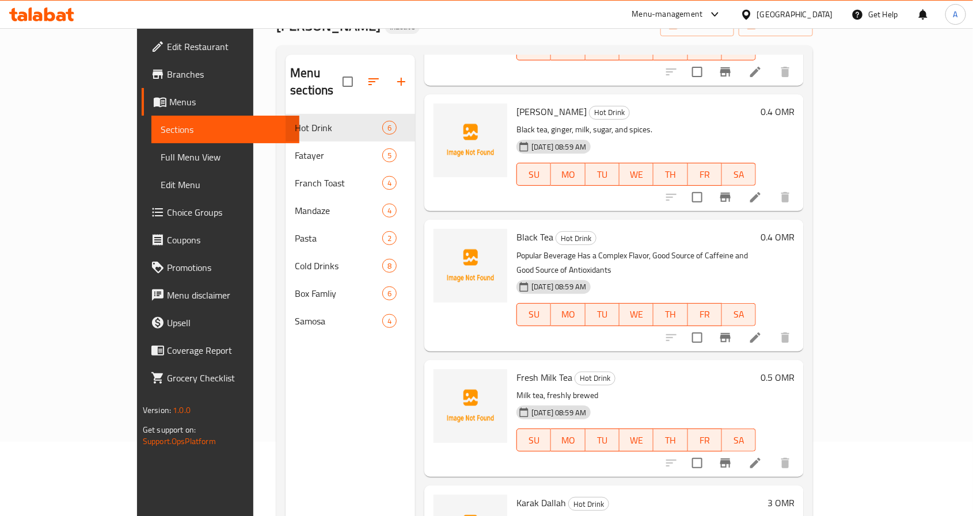
scroll to position [161, 0]
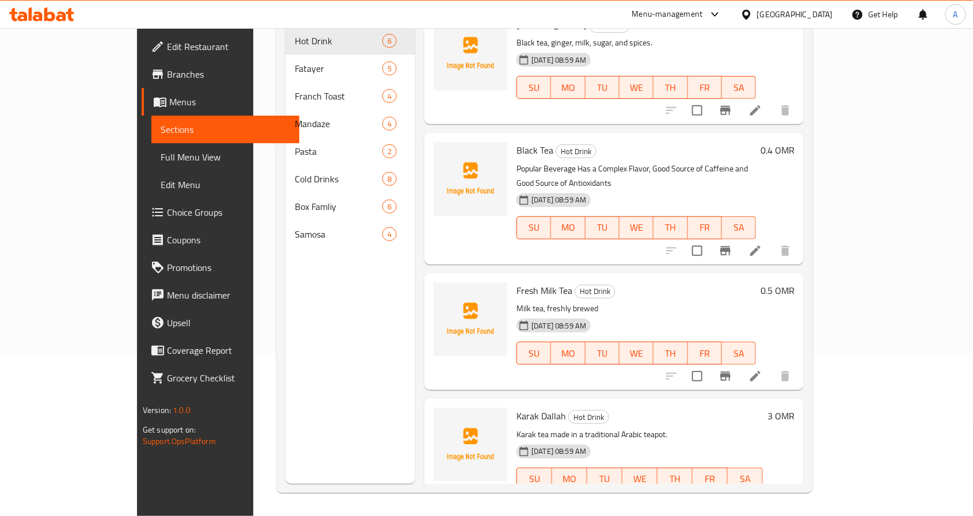
click at [516, 408] on span "Karak Dallah" at bounding box center [541, 416] width 50 height 17
click at [522, 408] on span "Karak Dallah" at bounding box center [541, 416] width 50 height 17
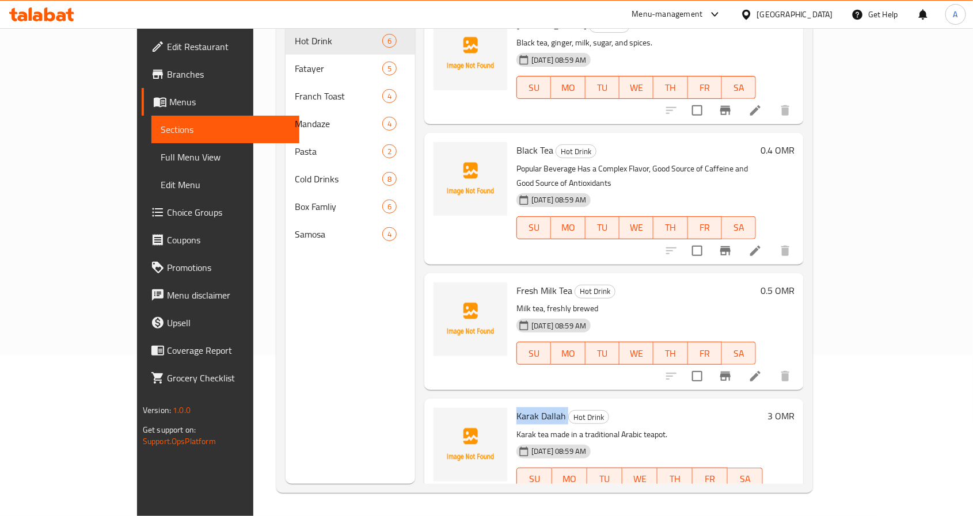
click at [522, 408] on span "Karak Dallah" at bounding box center [541, 416] width 50 height 17
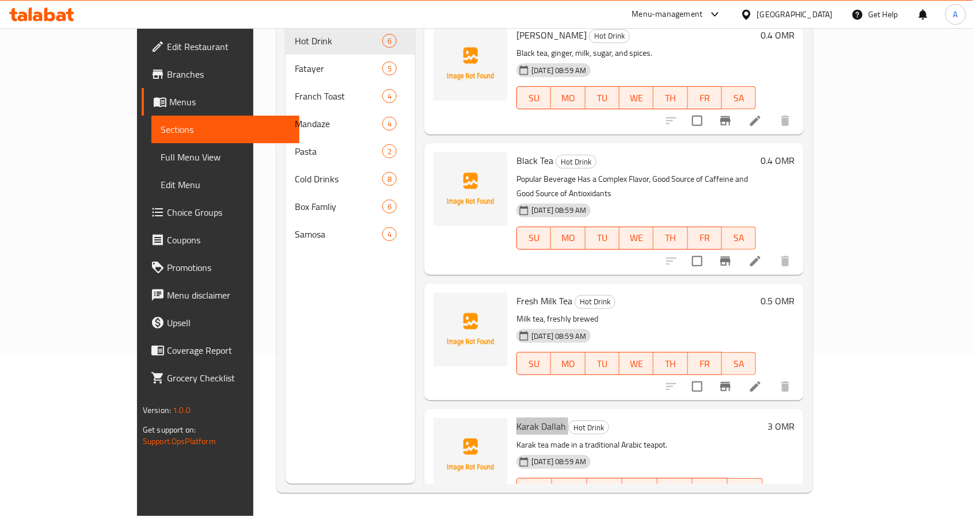
scroll to position [259, 0]
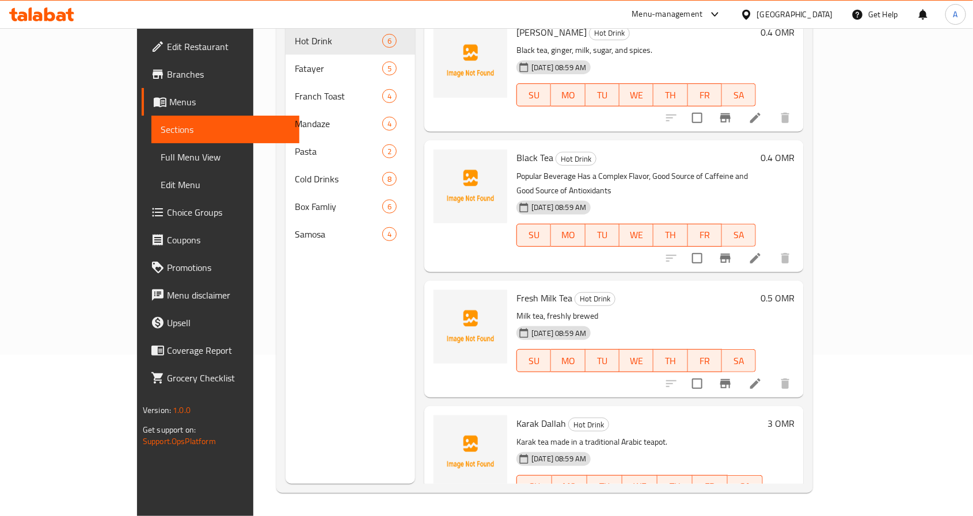
click at [526, 290] on span "Fresh Milk Tea" at bounding box center [544, 298] width 56 height 17
click at [516, 149] on span "Black Tea" at bounding box center [534, 157] width 37 height 17
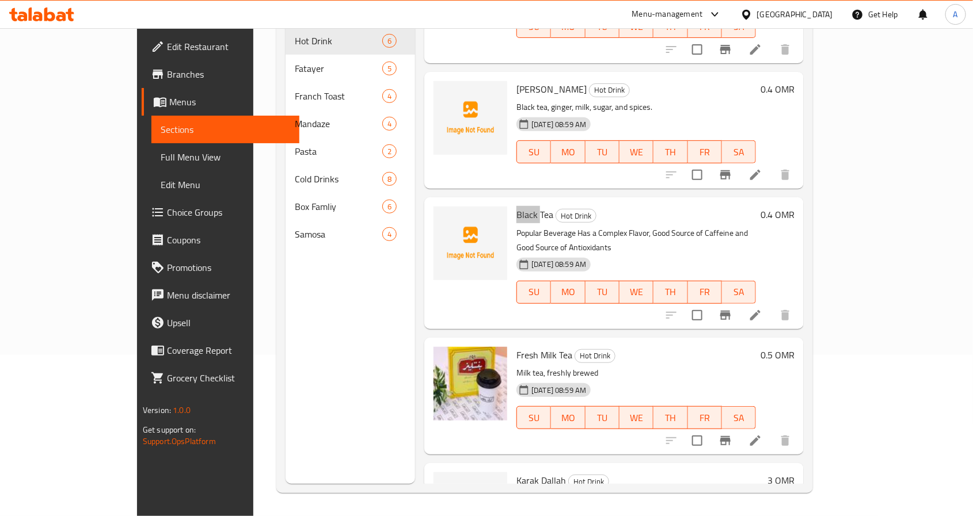
scroll to position [173, 0]
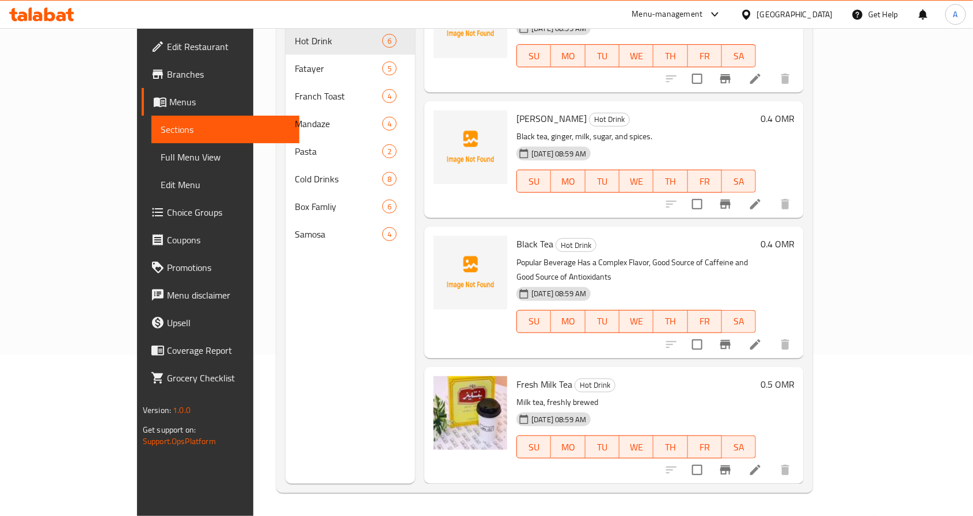
click at [516, 110] on span "Ginger Karak" at bounding box center [551, 118] width 70 height 17
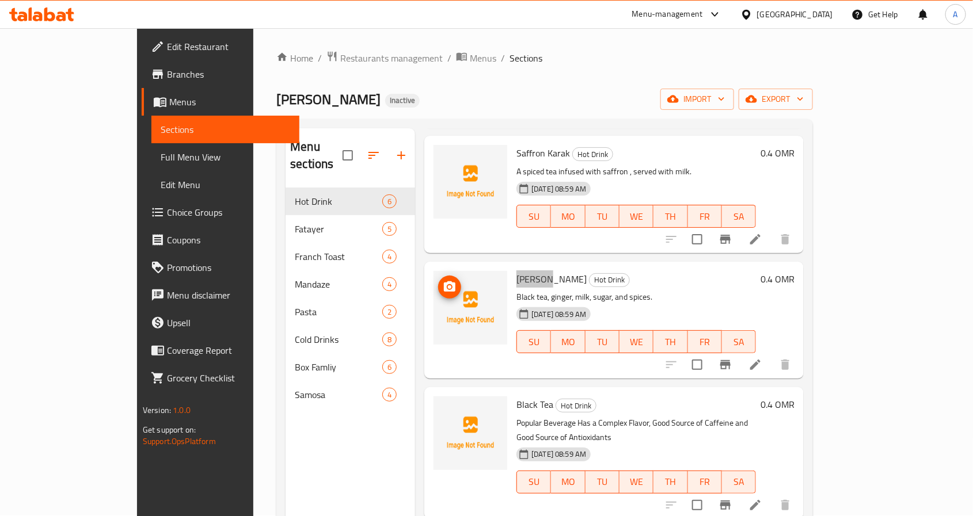
scroll to position [0, 0]
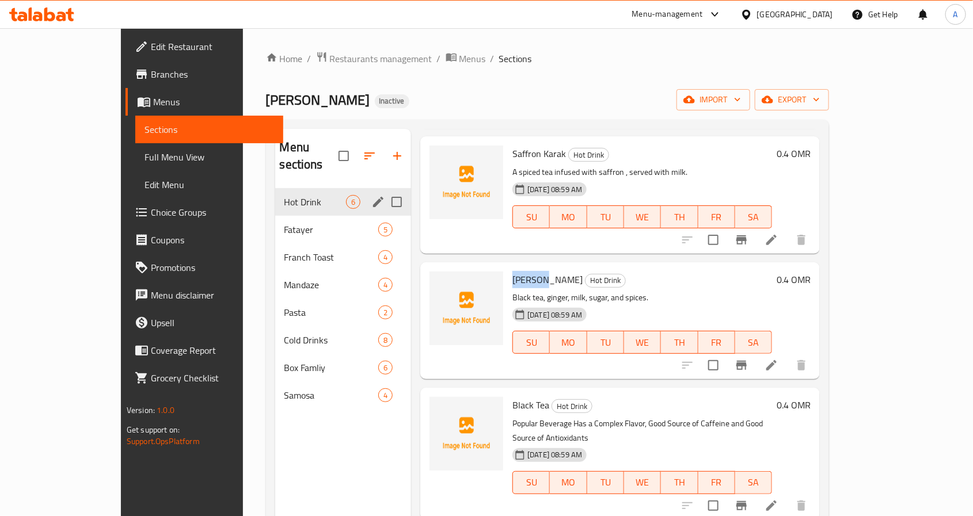
click at [284, 195] on span "Hot Drink" at bounding box center [315, 202] width 62 height 14
click at [275, 223] on div "Fatayer 5" at bounding box center [343, 230] width 136 height 28
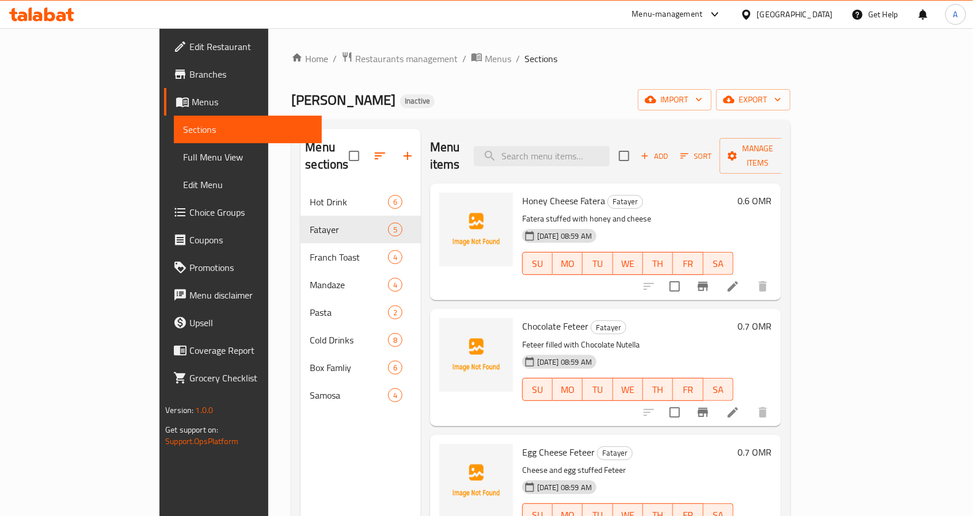
click at [553, 192] on span "Honey Cheese Fatera" at bounding box center [563, 200] width 83 height 17
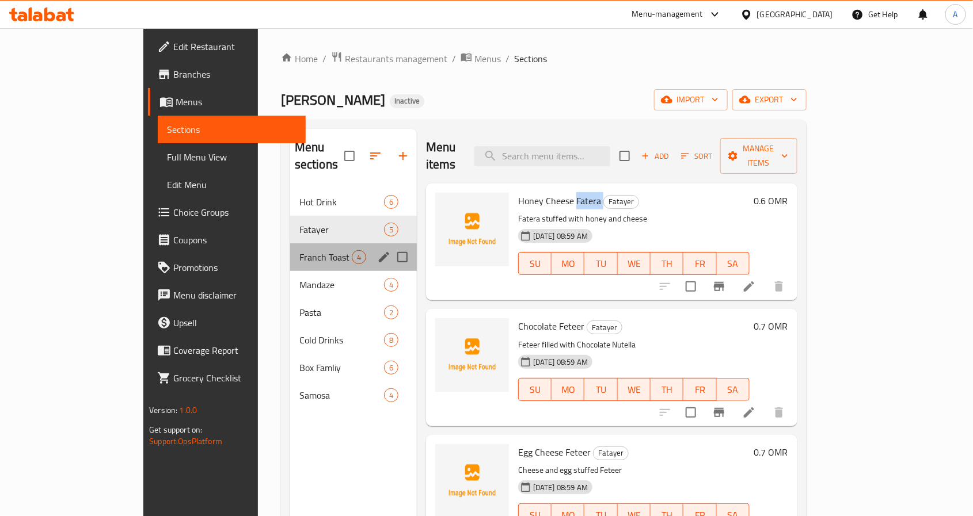
click at [290, 244] on div "Franch Toast 4" at bounding box center [353, 258] width 127 height 28
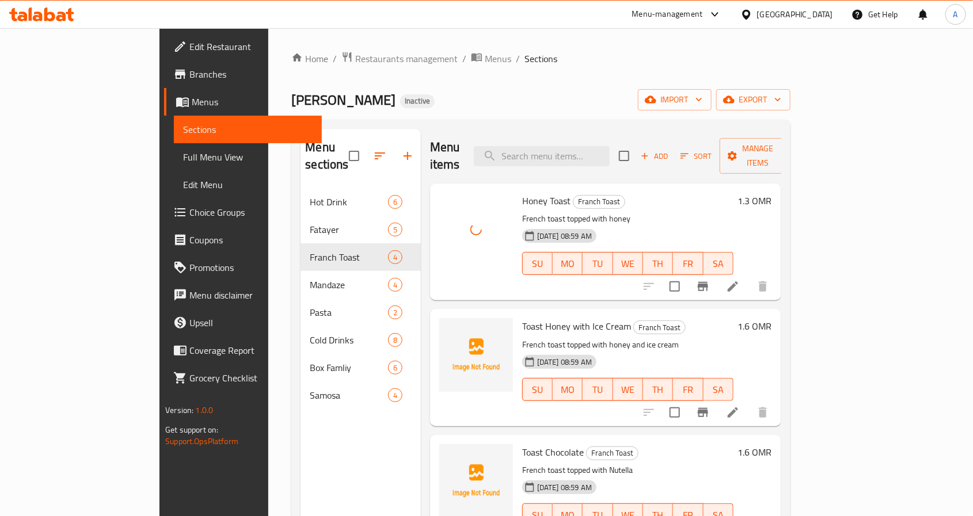
click at [522, 192] on span "Honey Toast" at bounding box center [546, 200] width 48 height 17
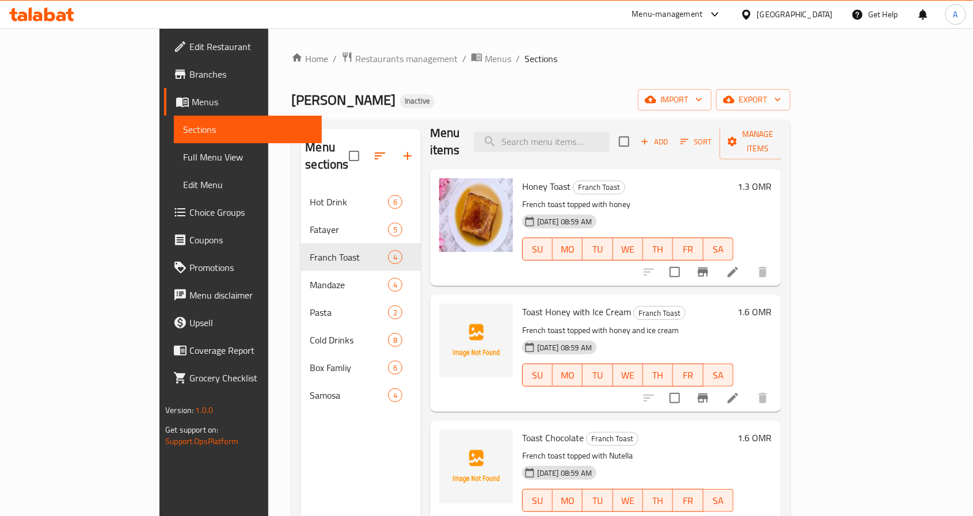
click at [648, 421] on div "Toast Chocolate Franch Toast French toast topped with Nutella 13-08-2025 08:59 …" at bounding box center [605, 479] width 351 height 117
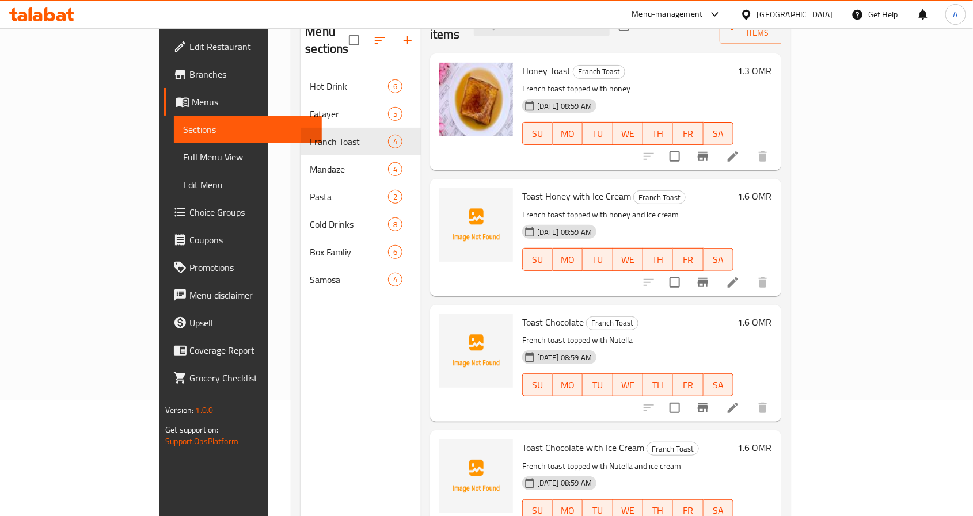
scroll to position [161, 0]
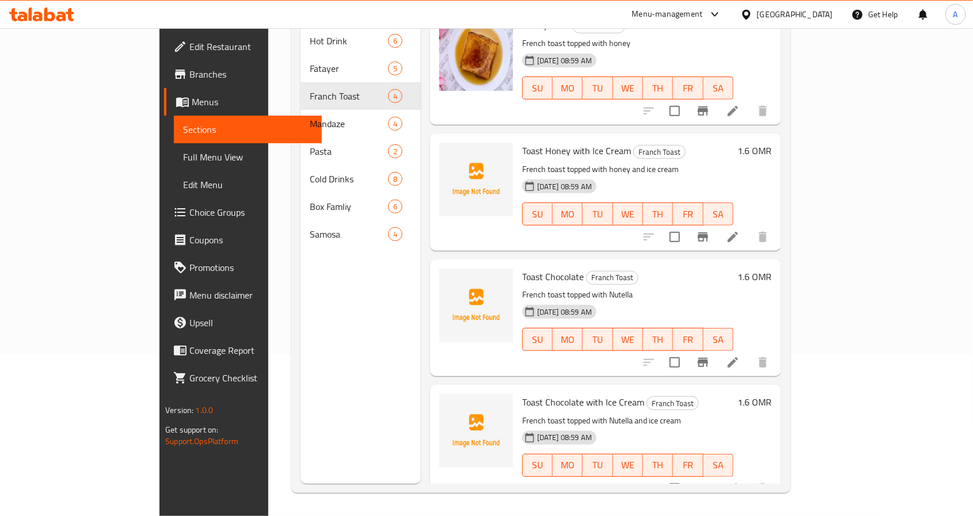
click at [665, 414] on p "French toast topped with Nutella and ice cream" at bounding box center [627, 421] width 211 height 14
drag, startPoint x: 477, startPoint y: 384, endPoint x: 599, endPoint y: 382, distance: 122.1
click at [599, 390] on div "Toast Chocolate with Ice Cream Franch Toast French toast topped with Nutella an…" at bounding box center [628, 444] width 221 height 108
click at [598, 394] on div "Toast Chocolate with Ice Cream Franch Toast French toast topped with Nutella an…" at bounding box center [628, 444] width 221 height 108
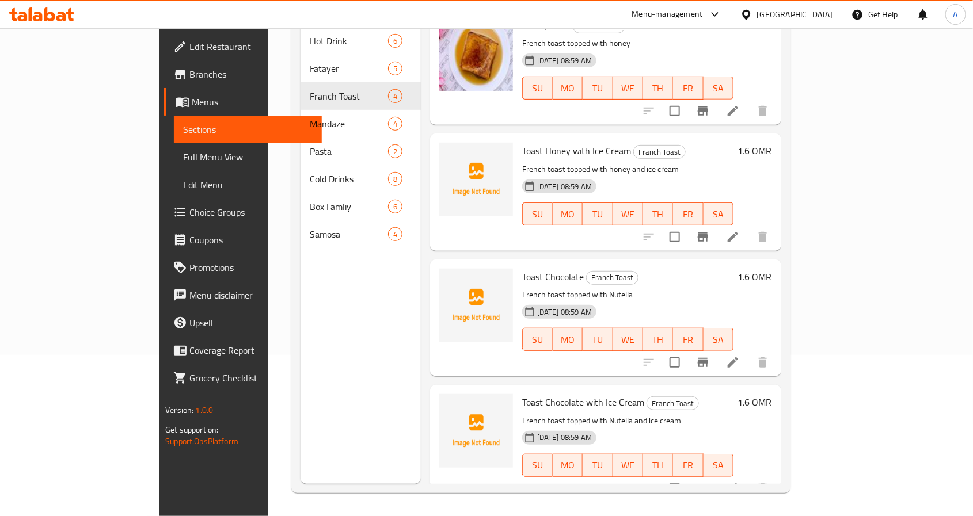
click at [598, 394] on span "Toast Chocolate with Ice Cream" at bounding box center [583, 402] width 122 height 17
click at [596, 394] on span "Toast Chocolate with Ice Cream" at bounding box center [583, 402] width 122 height 17
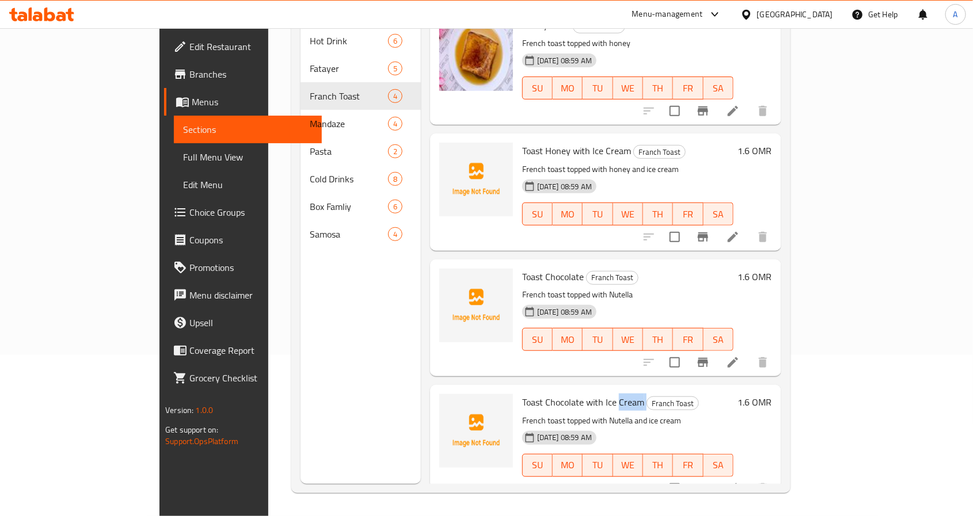
click at [596, 394] on span "Toast Chocolate with Ice Cream" at bounding box center [583, 402] width 122 height 17
click at [522, 268] on span "Toast Chocolate" at bounding box center [553, 276] width 62 height 17
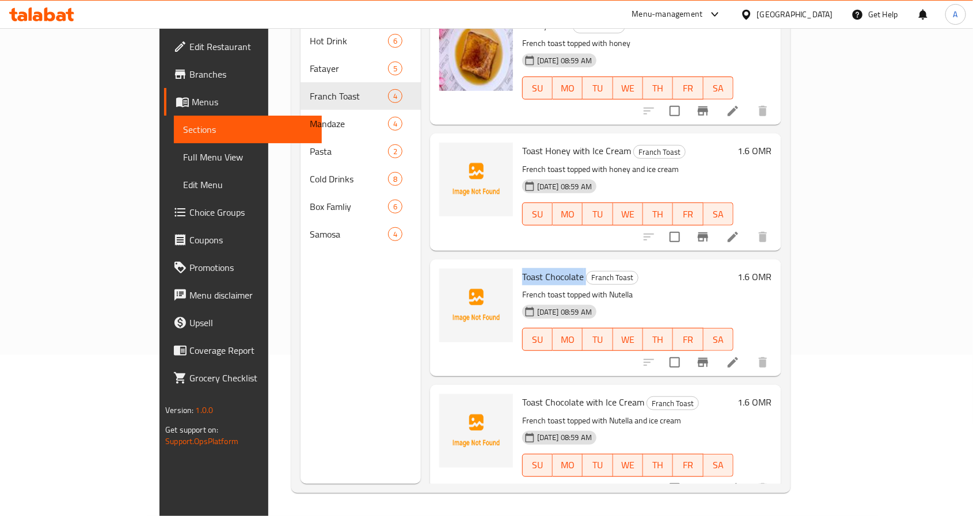
click at [522, 268] on span "Toast Chocolate" at bounding box center [553, 276] width 62 height 17
click at [518, 264] on div "Toast Chocolate Franch Toast French toast topped with Nutella 13-08-2025 08:59 …" at bounding box center [628, 318] width 221 height 108
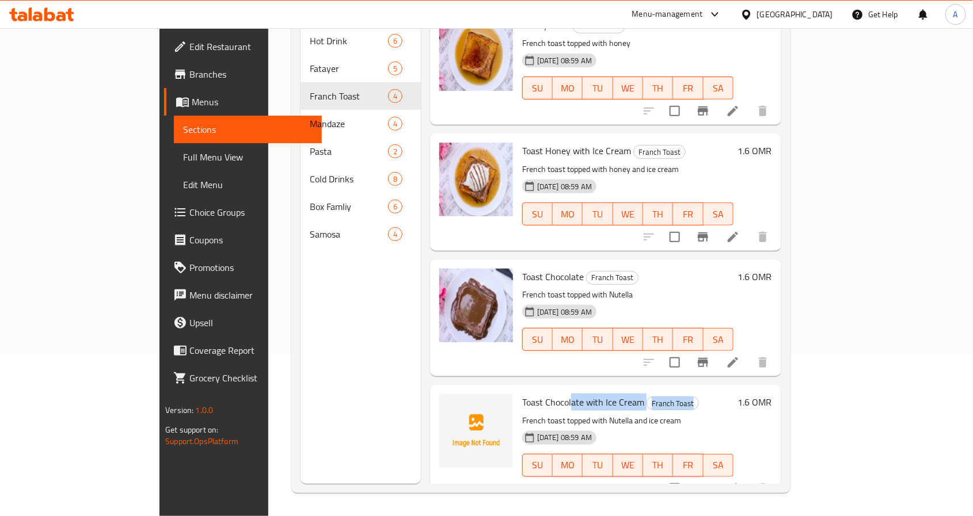
drag, startPoint x: 533, startPoint y: 384, endPoint x: 481, endPoint y: 396, distance: 53.1
click at [518, 396] on div "Toast Chocolate with Ice Cream Franch Toast French toast topped with Nutella an…" at bounding box center [628, 444] width 221 height 108
click at [522, 268] on span "Toast Chocolate" at bounding box center [553, 276] width 62 height 17
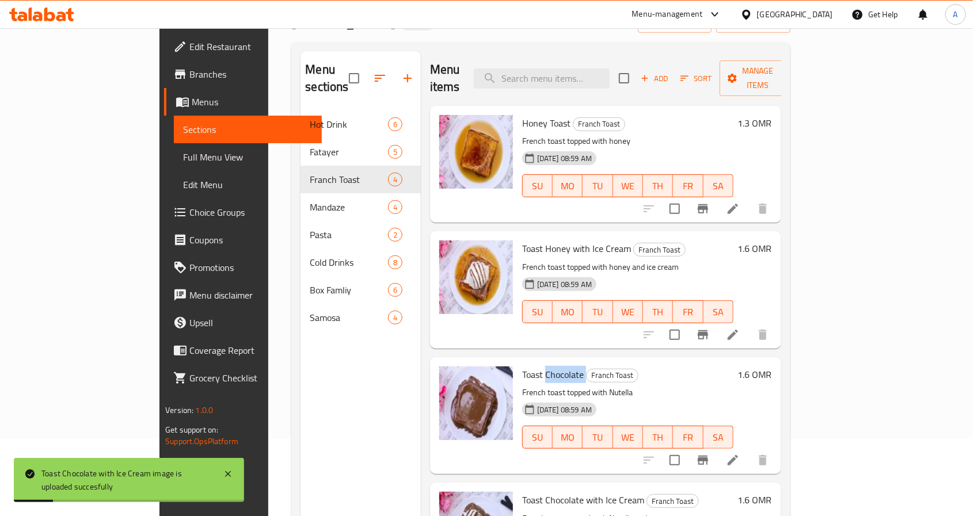
scroll to position [0, 0]
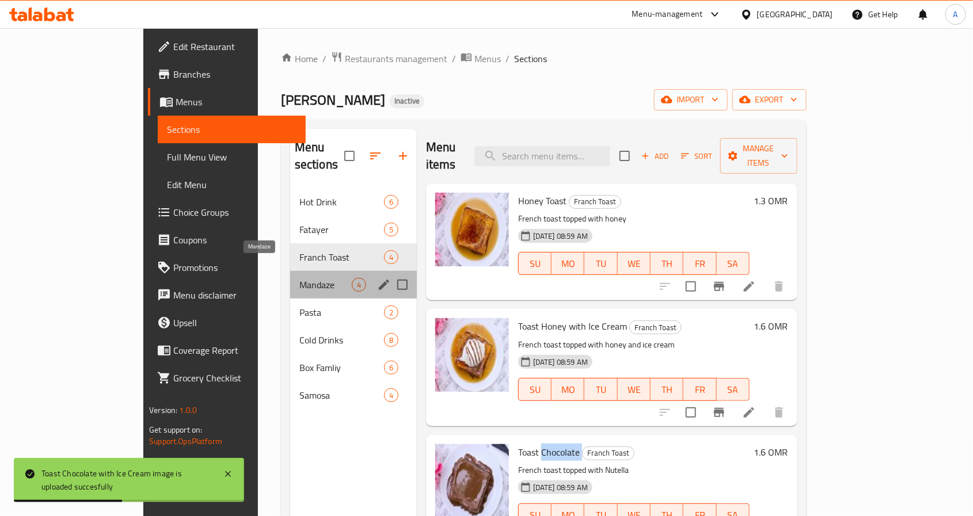
click at [299, 278] on span "Mandaze" at bounding box center [325, 285] width 52 height 14
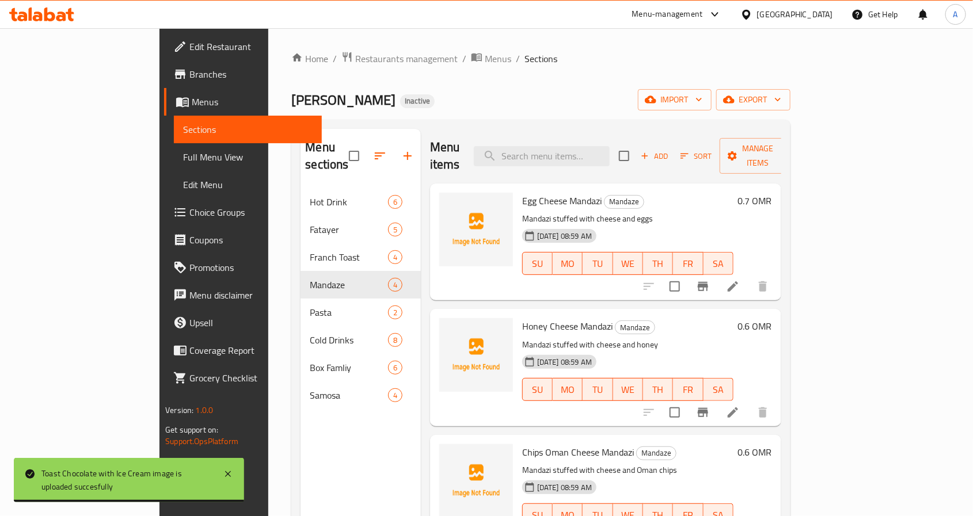
click at [548, 192] on span "Egg Cheese Mandazi" at bounding box center [561, 200] width 79 height 17
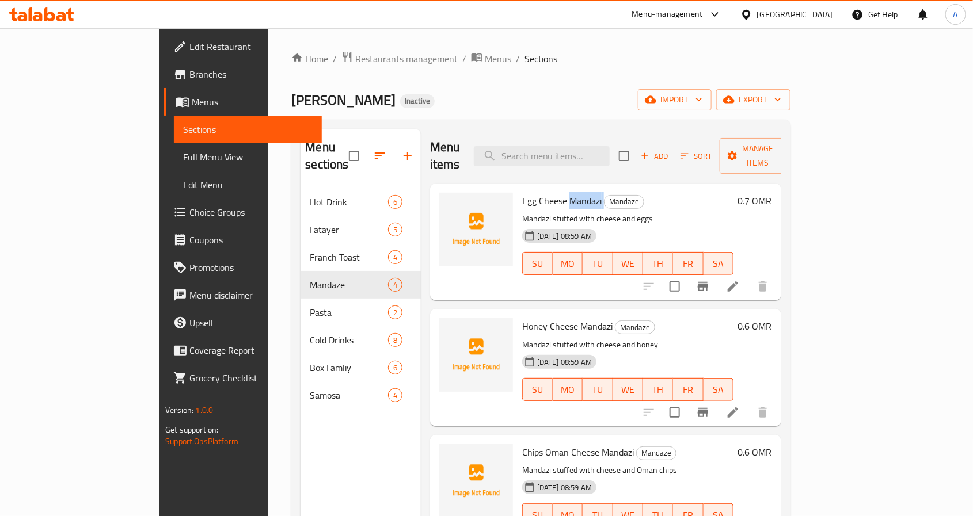
click at [548, 192] on span "Egg Cheese Mandazi" at bounding box center [561, 200] width 79 height 17
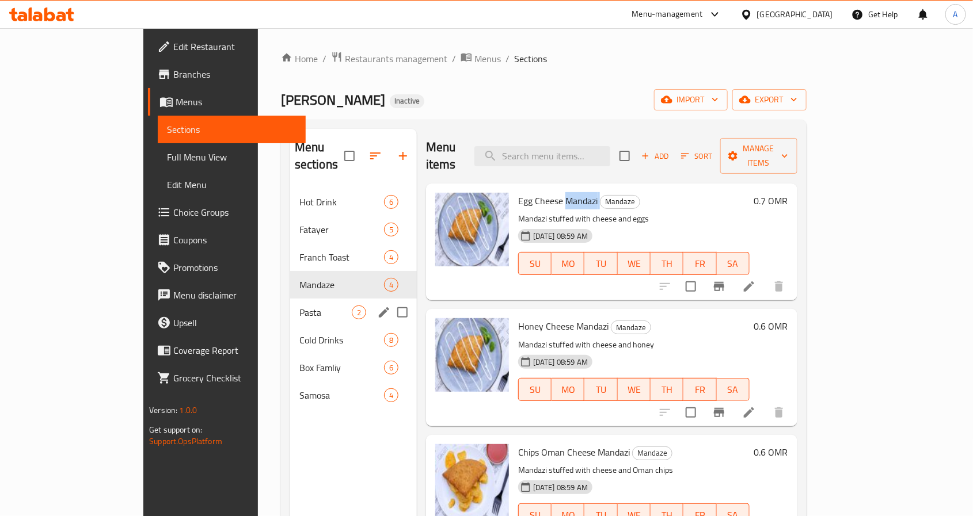
click at [299, 306] on span "Pasta" at bounding box center [325, 313] width 52 height 14
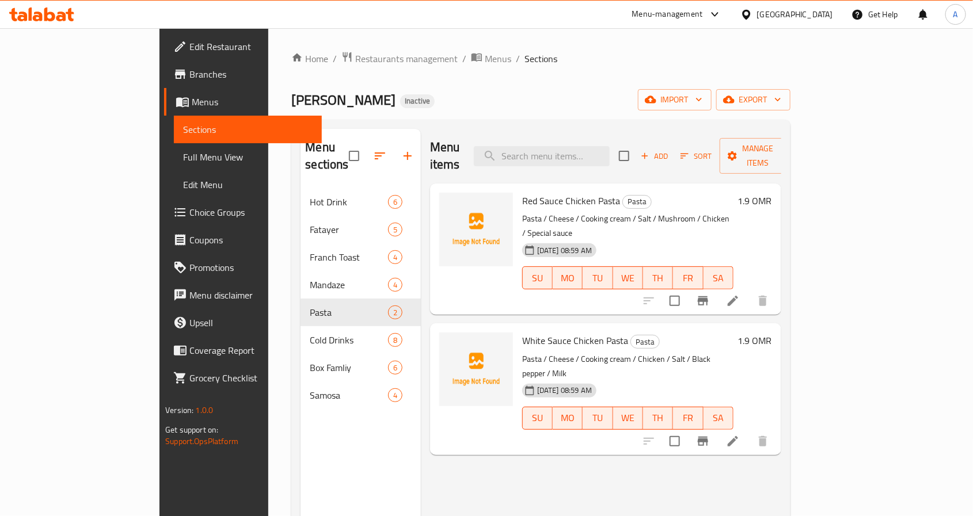
click at [522, 192] on span "Red Sauce Chicken Pasta" at bounding box center [571, 200] width 98 height 17
click at [575, 192] on span "Red Sauce Chicken Pasta" at bounding box center [571, 200] width 98 height 17
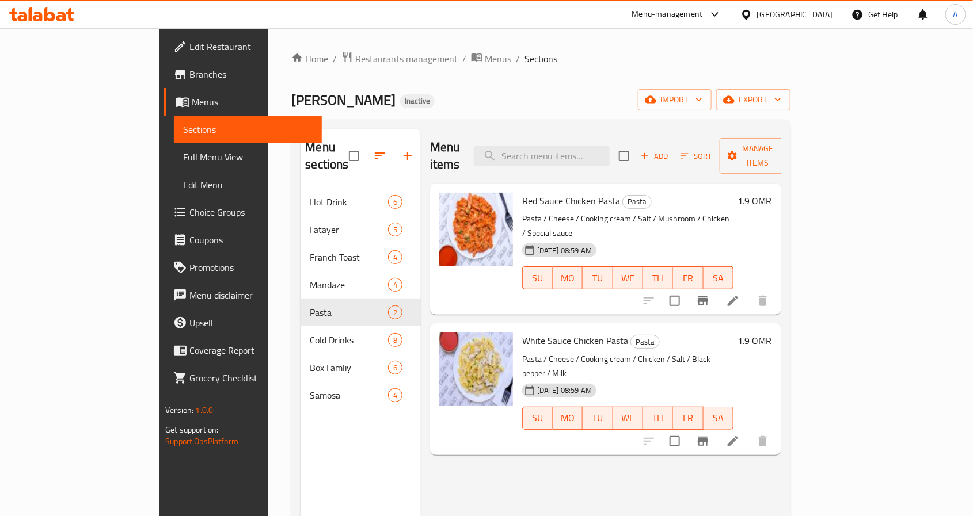
click at [733, 333] on h6 "White Sauce Chicken Pasta Pasta" at bounding box center [627, 341] width 211 height 16
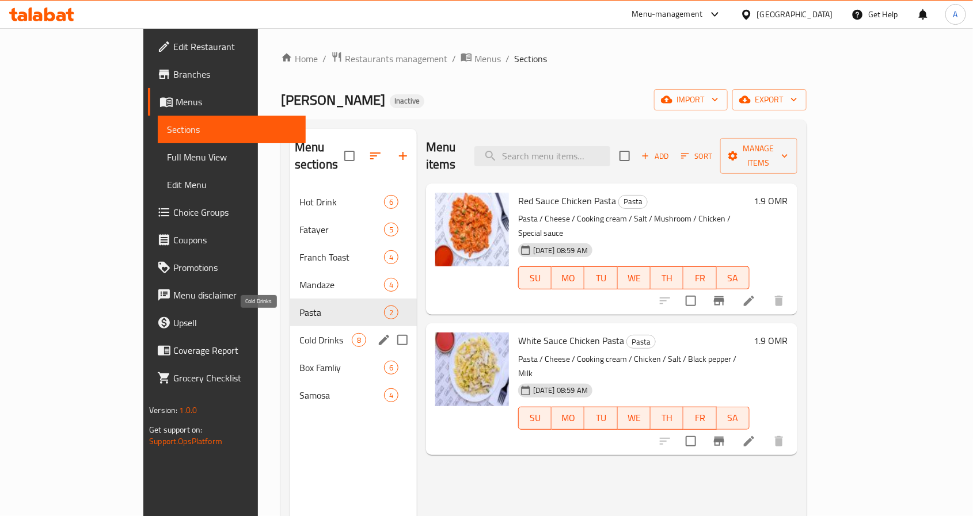
click at [299, 333] on span "Cold Drinks" at bounding box center [325, 340] width 52 height 14
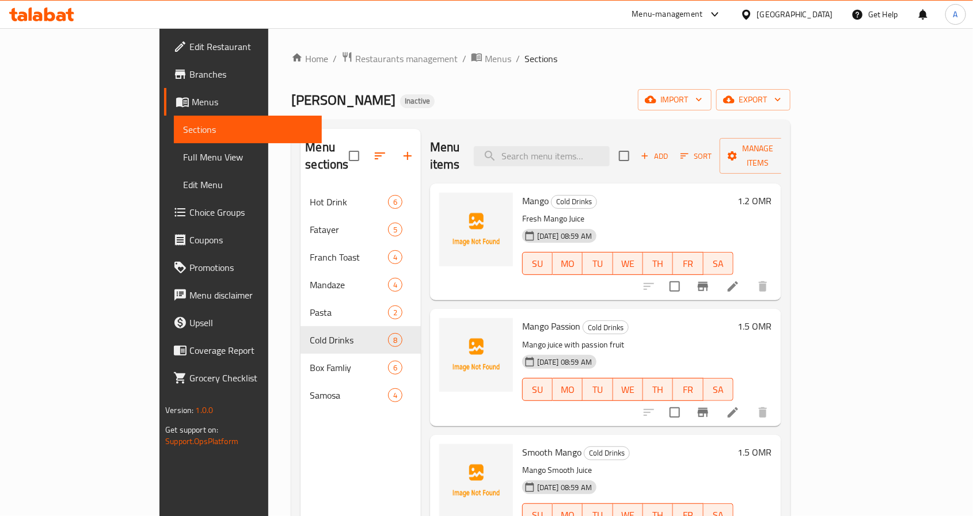
click at [522, 192] on span "Mango" at bounding box center [535, 200] width 26 height 17
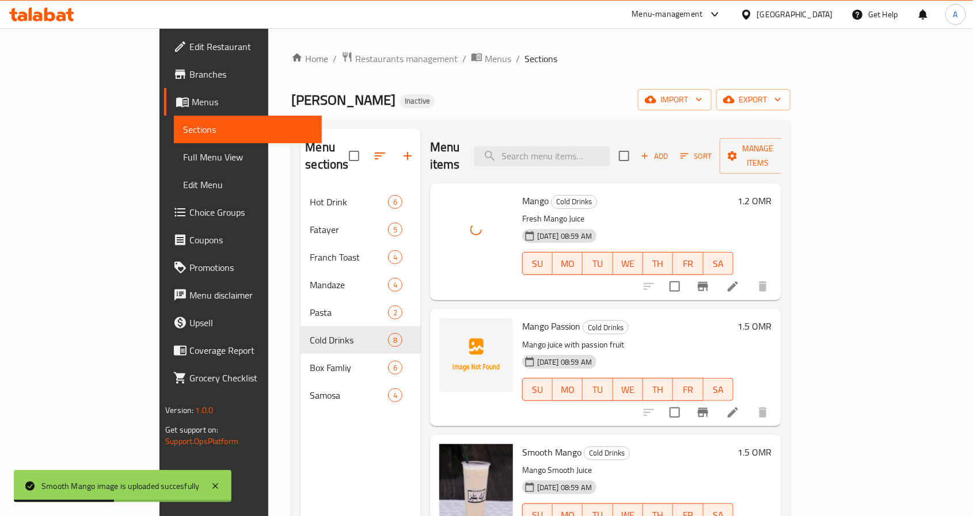
click at [522, 318] on span "Mango Passion" at bounding box center [551, 326] width 58 height 17
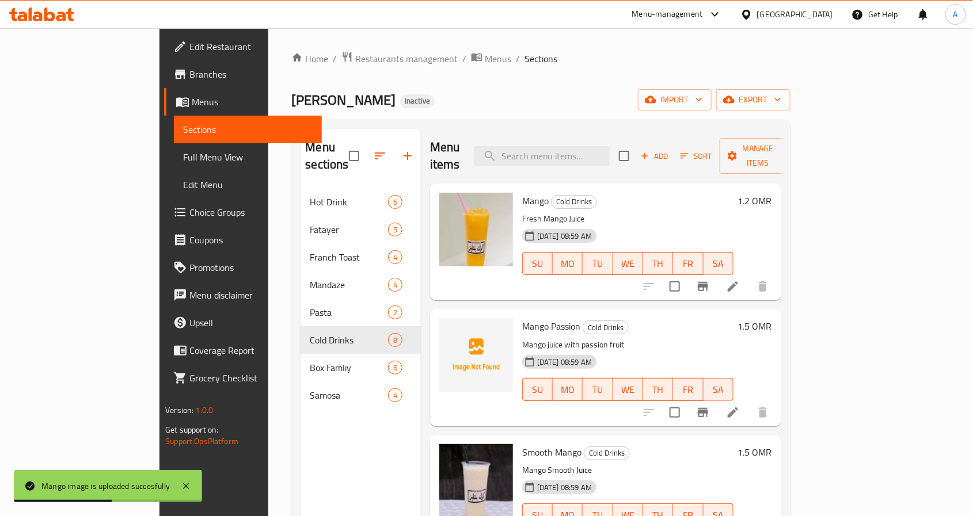
click at [526, 318] on span "Mango Passion" at bounding box center [551, 326] width 58 height 17
click at [301, 443] on div "Menu sections Hot Drink 6 Fatayer 5 Franch Toast 4 Mandaze 4 Pasta 2 Cold Drink…" at bounding box center [361, 387] width 120 height 516
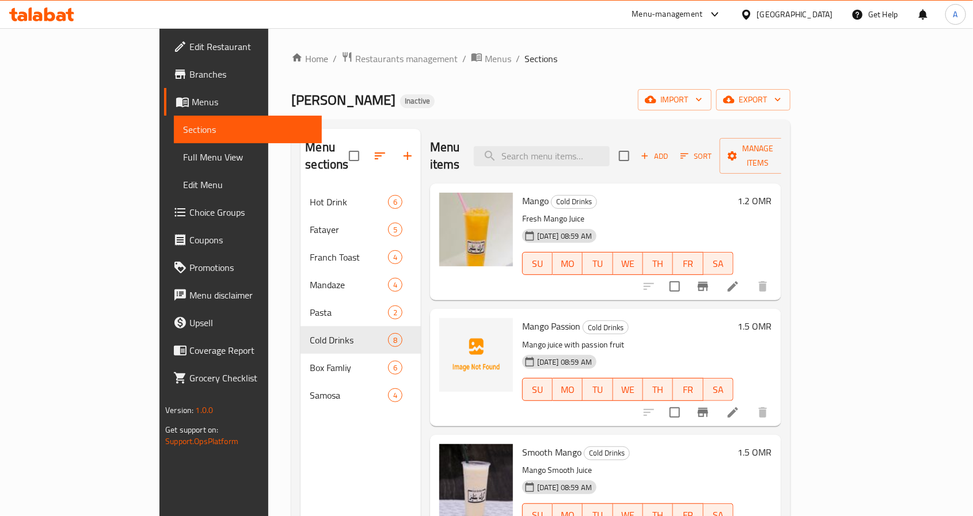
click at [705, 338] on p "Mango juice with passion fruit" at bounding box center [627, 345] width 211 height 14
click at [530, 318] on span "Mango Passion" at bounding box center [551, 326] width 58 height 17
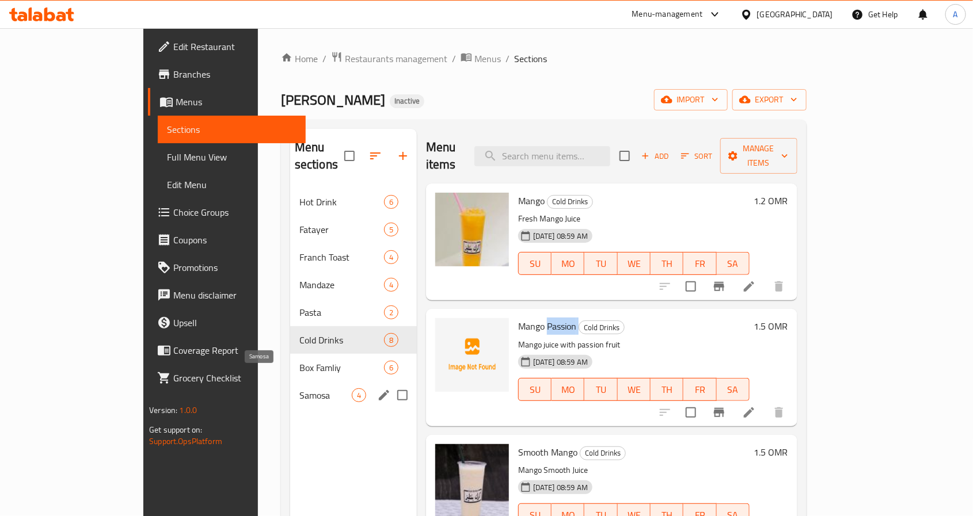
click at [299, 389] on span "Samosa" at bounding box center [325, 396] width 52 height 14
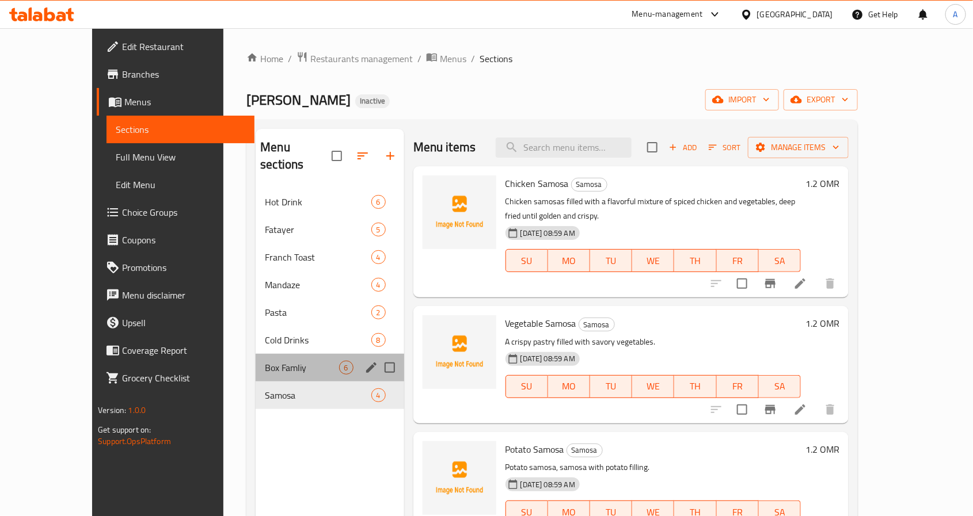
click at [256, 363] on div "Box Famliy 6" at bounding box center [330, 368] width 148 height 28
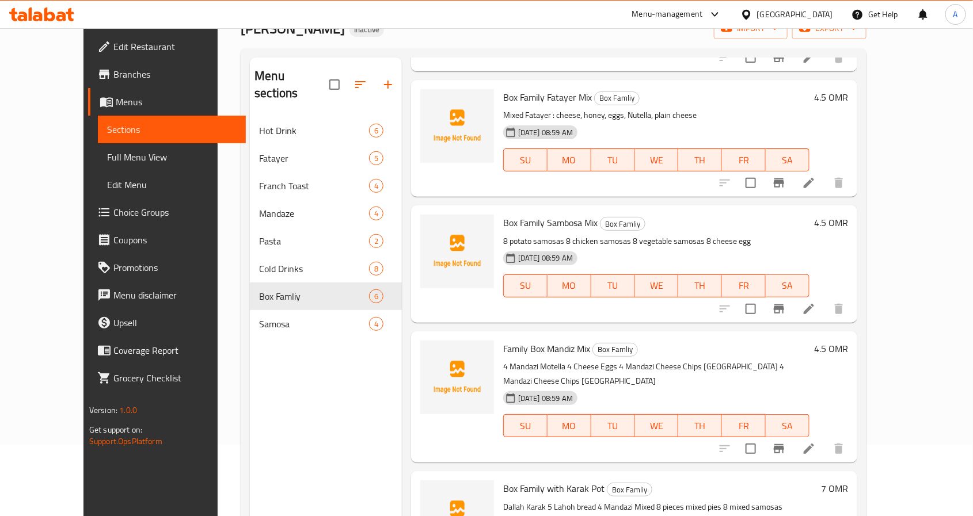
scroll to position [161, 0]
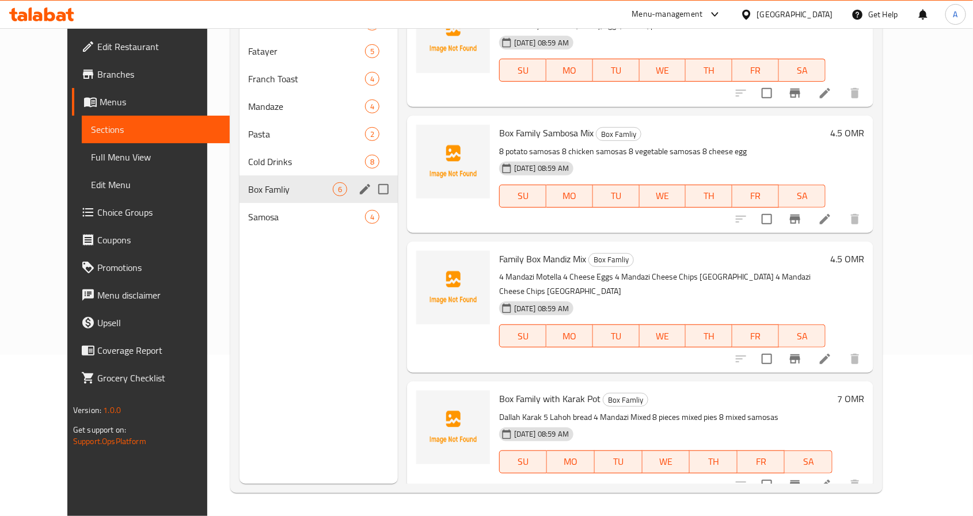
click at [261, 180] on div "Box Famliy 6" at bounding box center [319, 190] width 158 height 28
click at [261, 164] on span "Cold Drinks" at bounding box center [291, 162] width 84 height 14
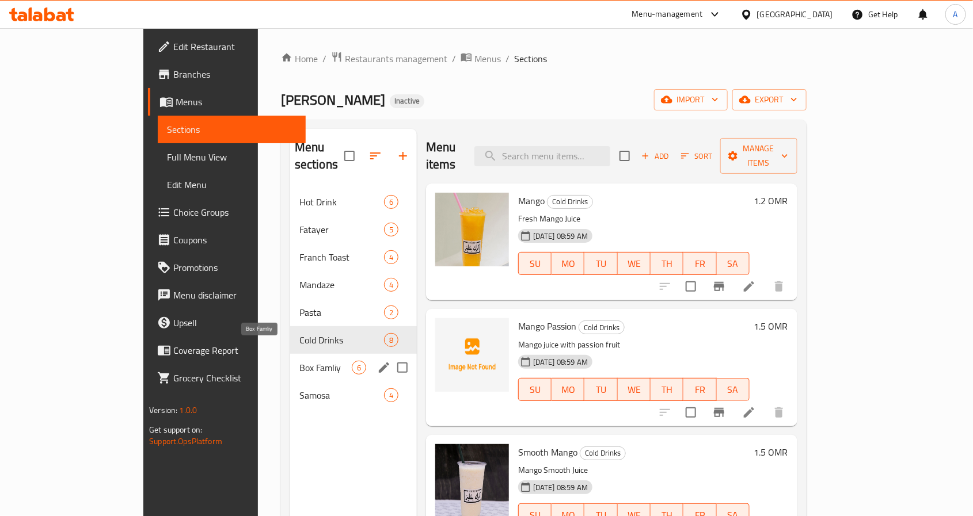
click at [299, 361] on span "Box Famliy" at bounding box center [325, 368] width 52 height 14
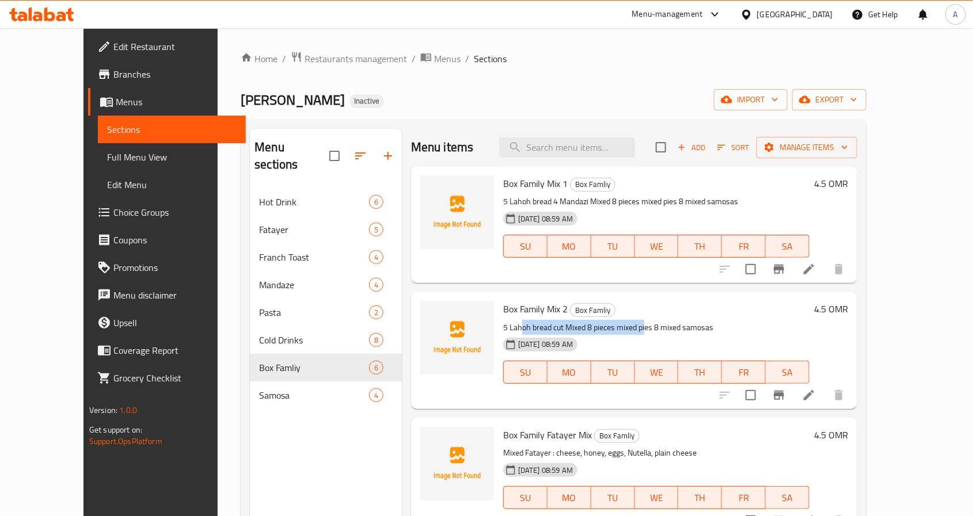
drag, startPoint x: 501, startPoint y: 330, endPoint x: 624, endPoint y: 328, distance: 122.6
click at [624, 328] on p "5 Lahoh bread cut Mixed 8 pieces mixed pies 8 mixed samosas" at bounding box center [656, 328] width 306 height 14
click at [814, 266] on icon at bounding box center [809, 269] width 10 height 10
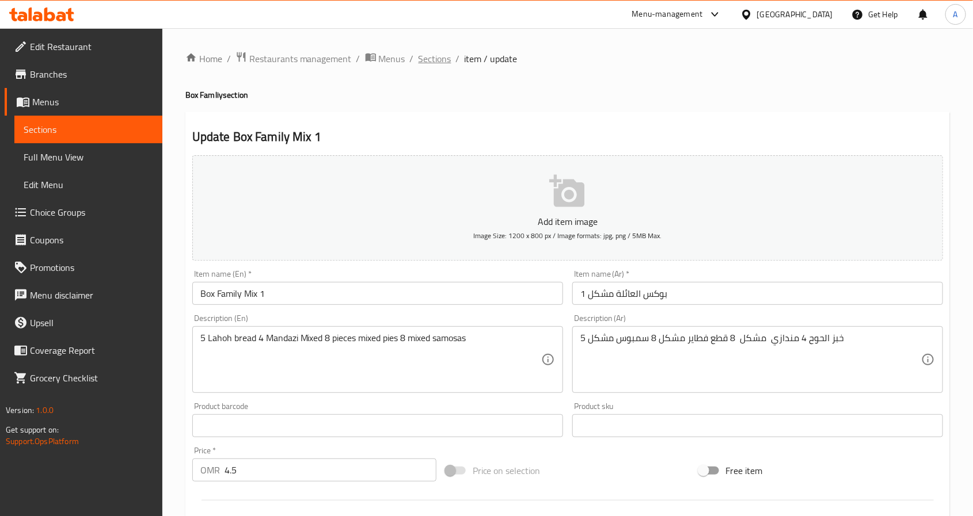
click at [435, 58] on span "Sections" at bounding box center [435, 59] width 33 height 14
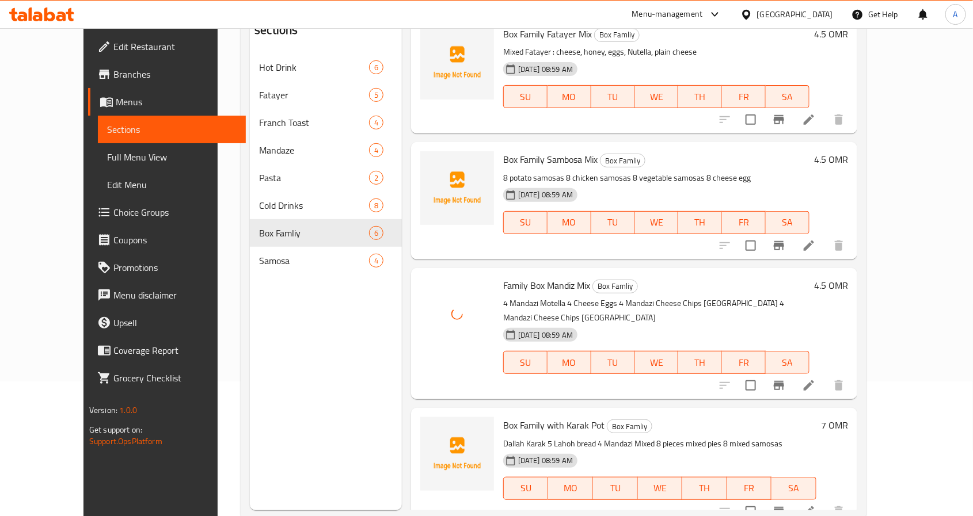
scroll to position [161, 0]
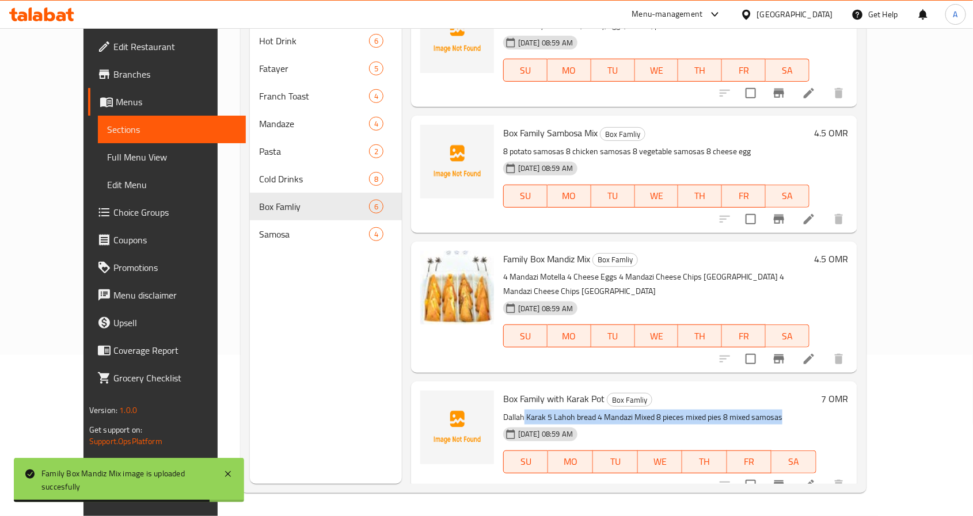
drag, startPoint x: 501, startPoint y: 402, endPoint x: 828, endPoint y: 402, distance: 326.4
click at [816, 411] on p "Dallah Karak 5 Lahoh bread 4 Mandazi Mixed 8 pieces mixed pies 8 mixed samosas" at bounding box center [659, 418] width 313 height 14
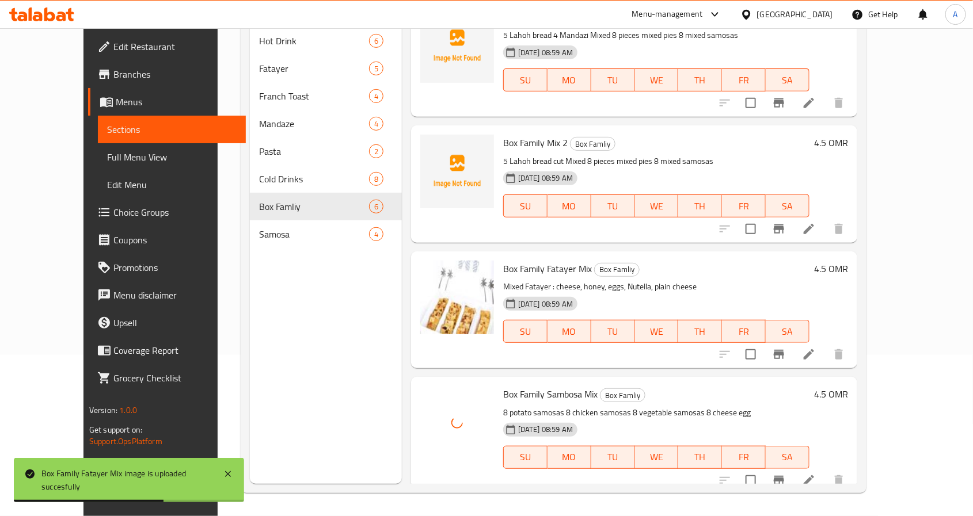
scroll to position [0, 0]
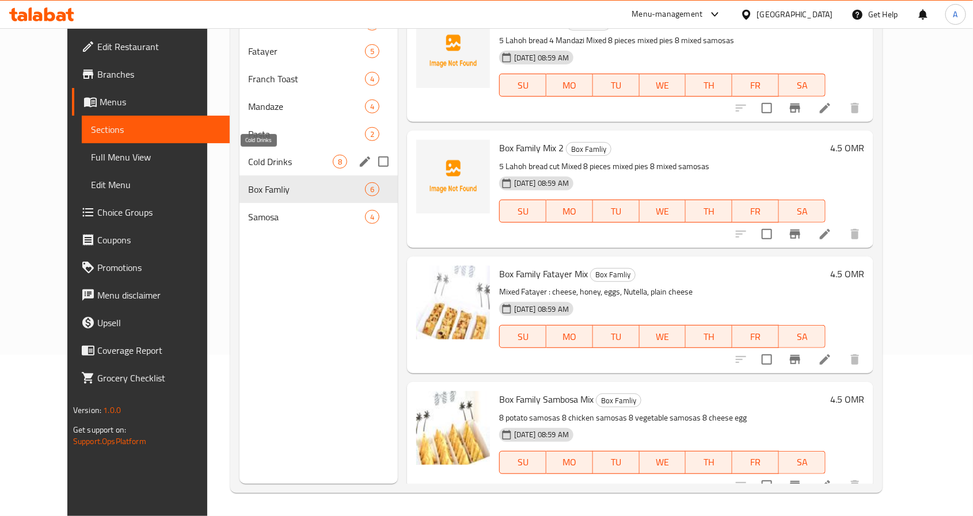
click at [273, 161] on span "Cold Drinks" at bounding box center [291, 162] width 84 height 14
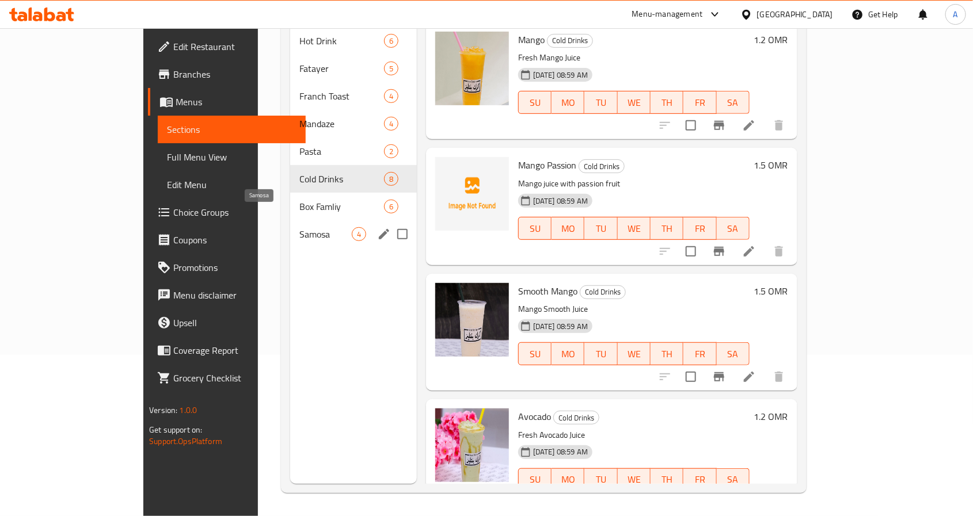
click at [299, 227] on span "Samosa" at bounding box center [325, 234] width 52 height 14
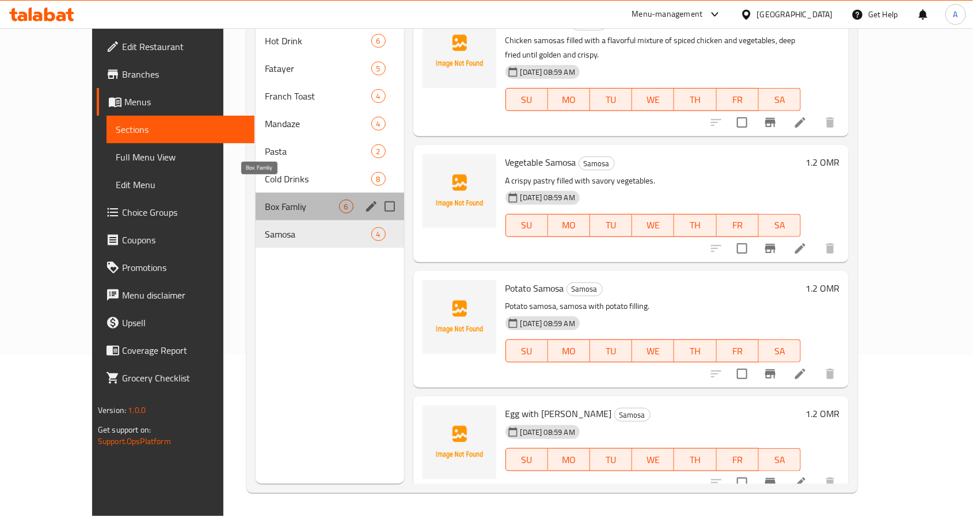
click at [265, 200] on span "Box Famliy" at bounding box center [302, 207] width 74 height 14
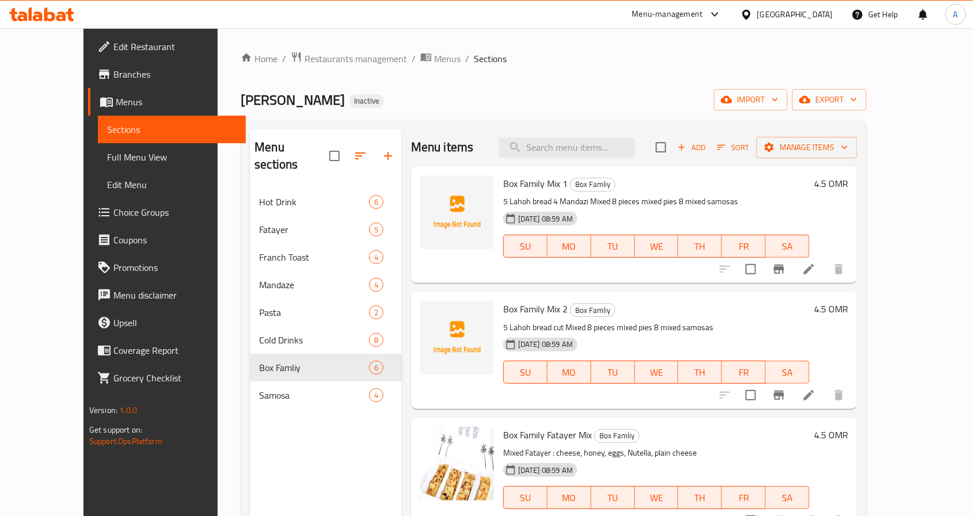
click at [816, 396] on icon at bounding box center [809, 396] width 14 height 14
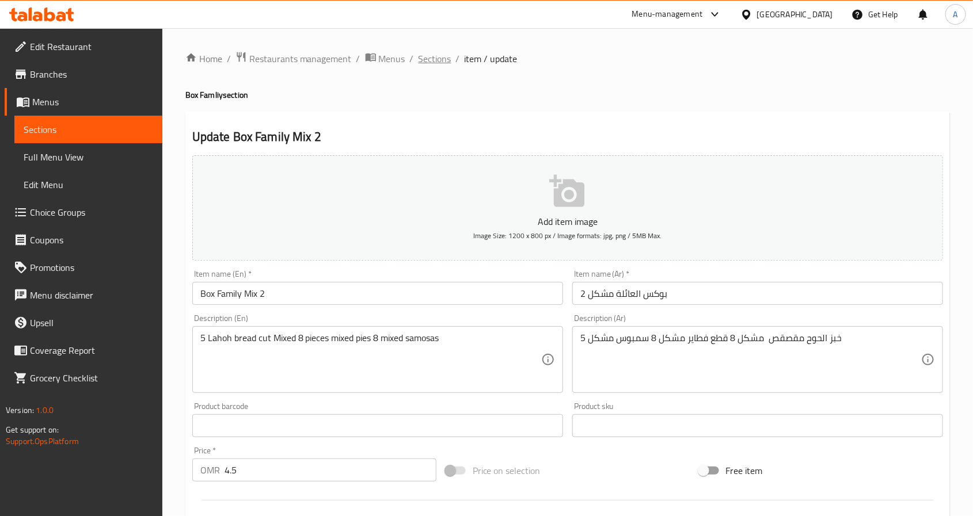
click at [424, 59] on span "Sections" at bounding box center [435, 59] width 33 height 14
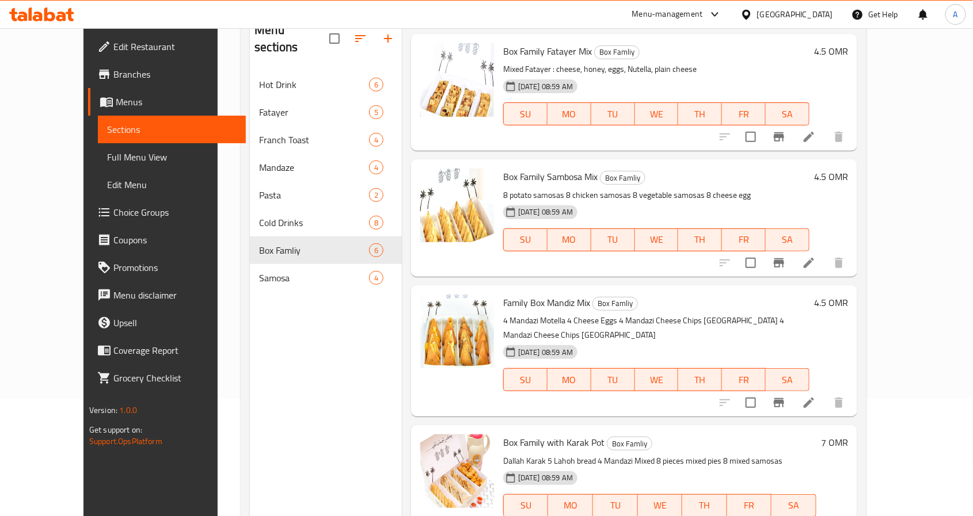
scroll to position [75, 0]
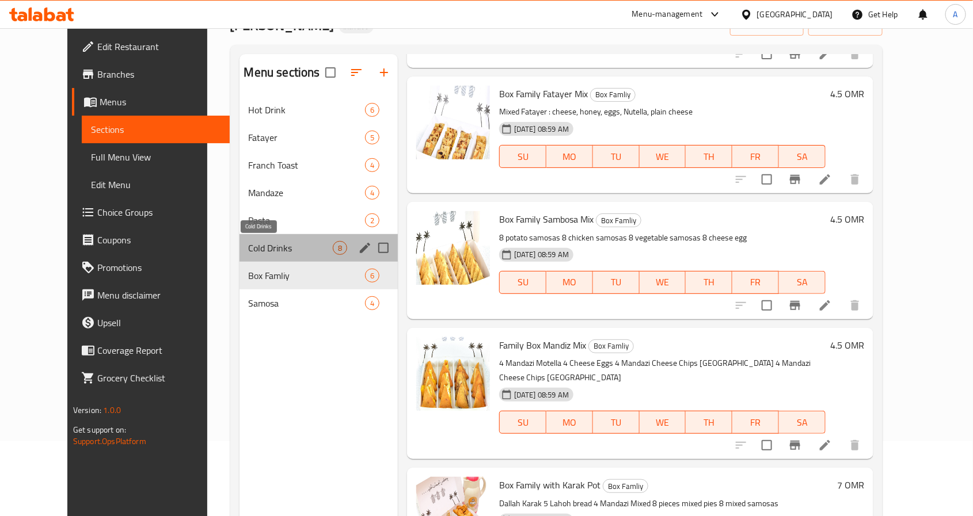
click at [263, 249] on span "Cold Drinks" at bounding box center [291, 248] width 84 height 14
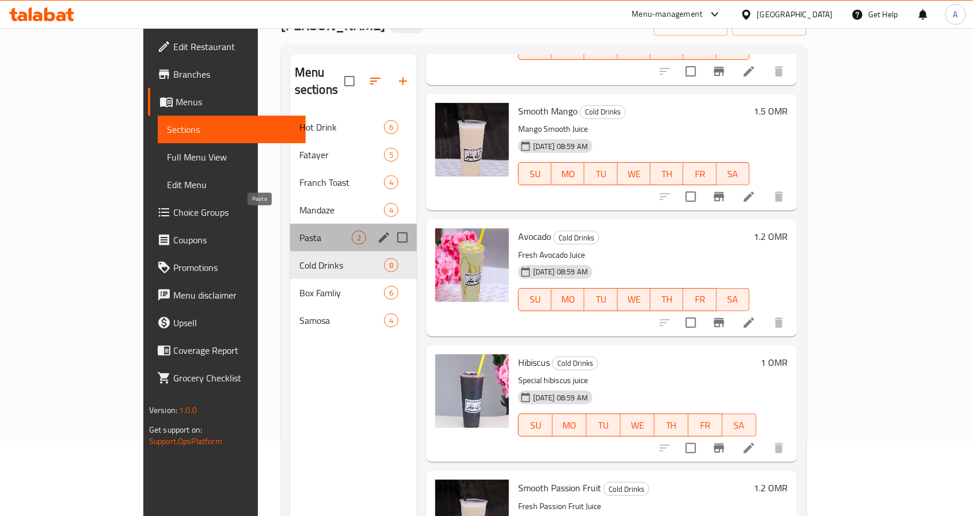
click at [299, 231] on span "Pasta" at bounding box center [325, 238] width 52 height 14
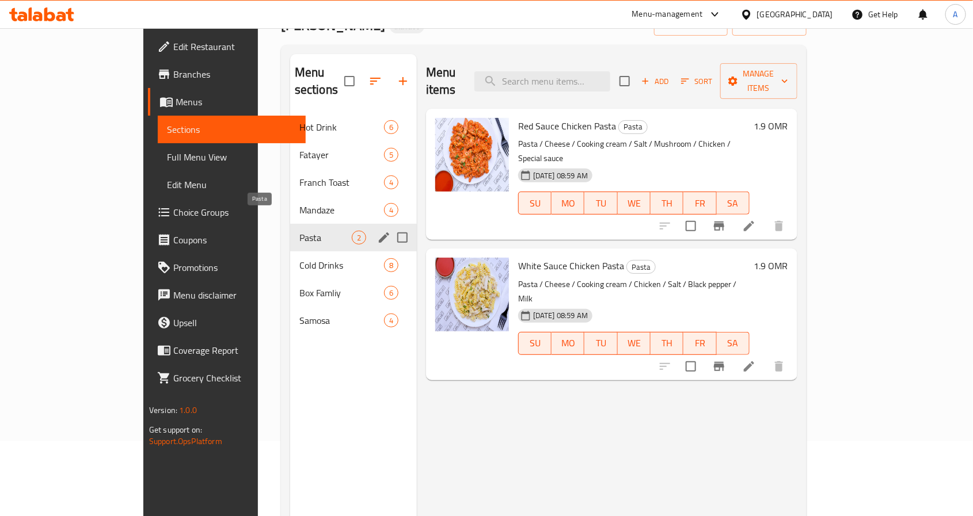
click at [299, 231] on span "Pasta" at bounding box center [325, 238] width 52 height 14
click at [290, 206] on div "Mandaze 4" at bounding box center [353, 210] width 127 height 28
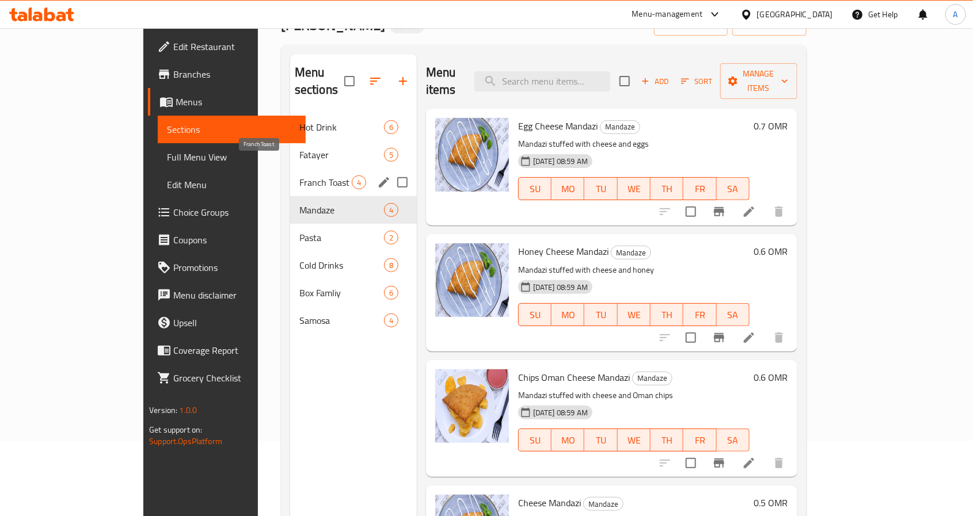
click at [299, 176] on span "Franch Toast" at bounding box center [325, 183] width 52 height 14
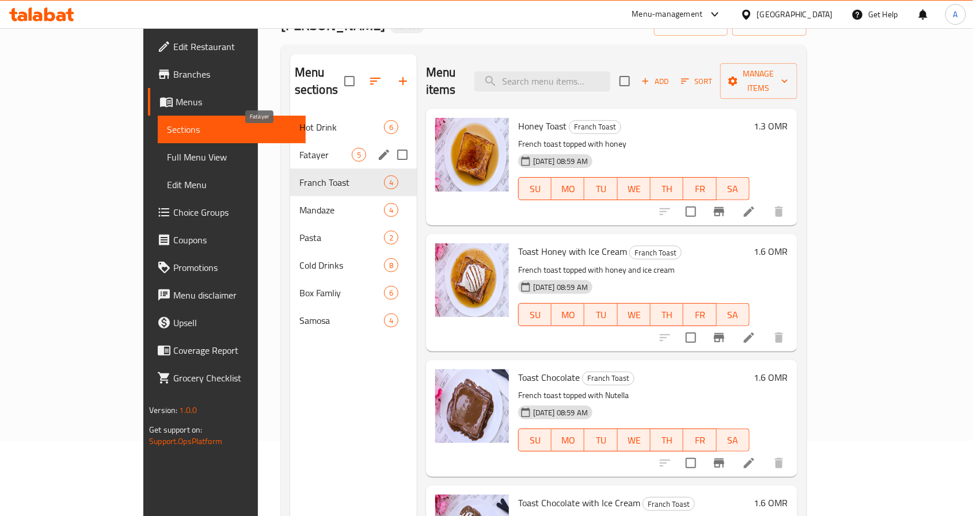
click at [290, 141] on div "Fatayer 5" at bounding box center [353, 155] width 127 height 28
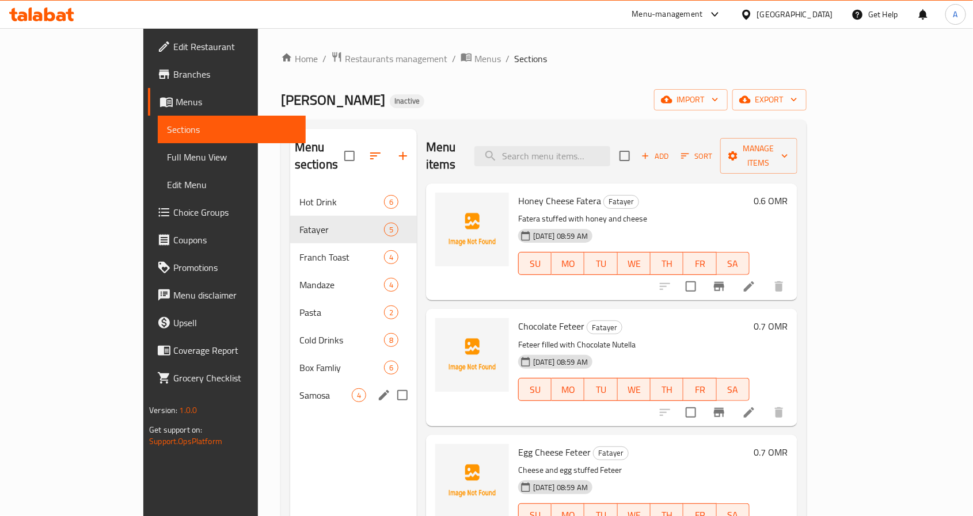
click at [299, 389] on span "Samosa" at bounding box center [325, 396] width 52 height 14
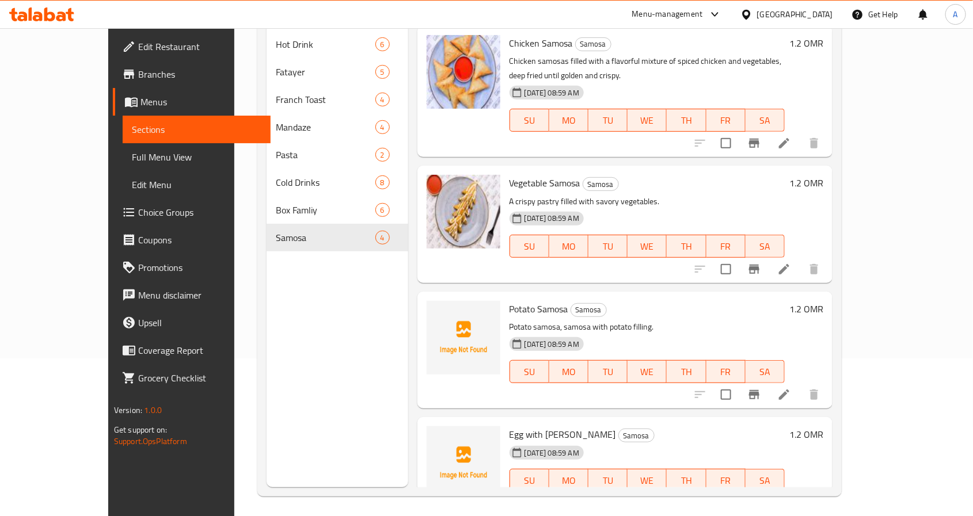
scroll to position [161, 0]
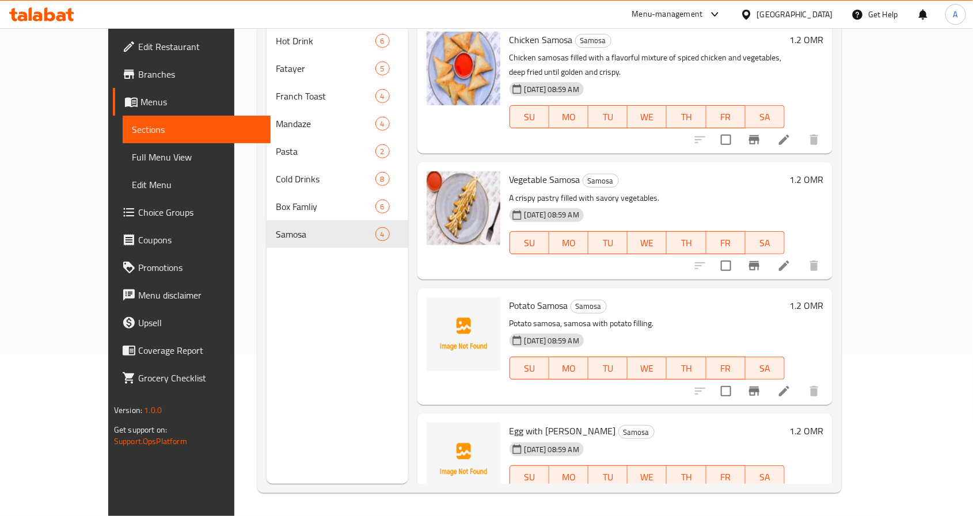
click at [519, 297] on span "Potato Samosa" at bounding box center [539, 305] width 59 height 17
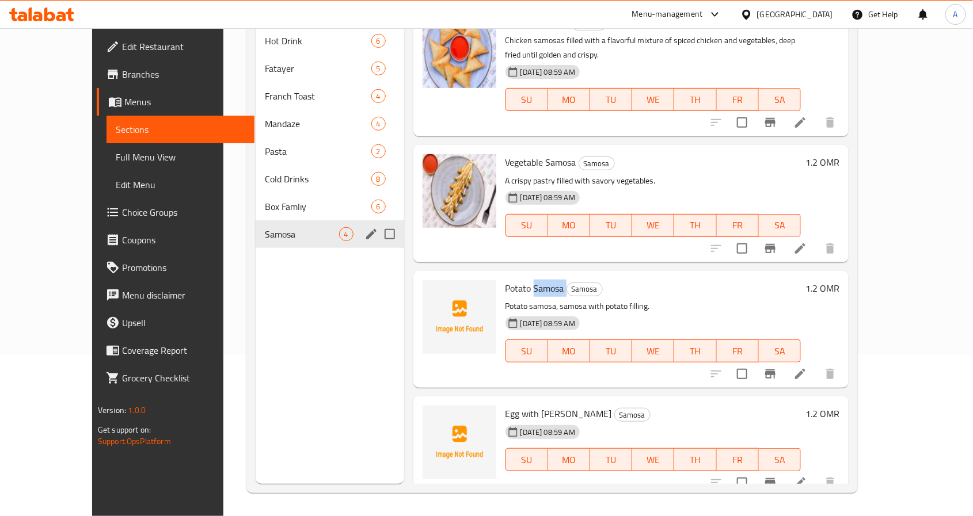
click at [271, 227] on span "Samosa" at bounding box center [302, 234] width 74 height 14
click at [272, 200] on span "Box Famliy" at bounding box center [302, 207] width 74 height 14
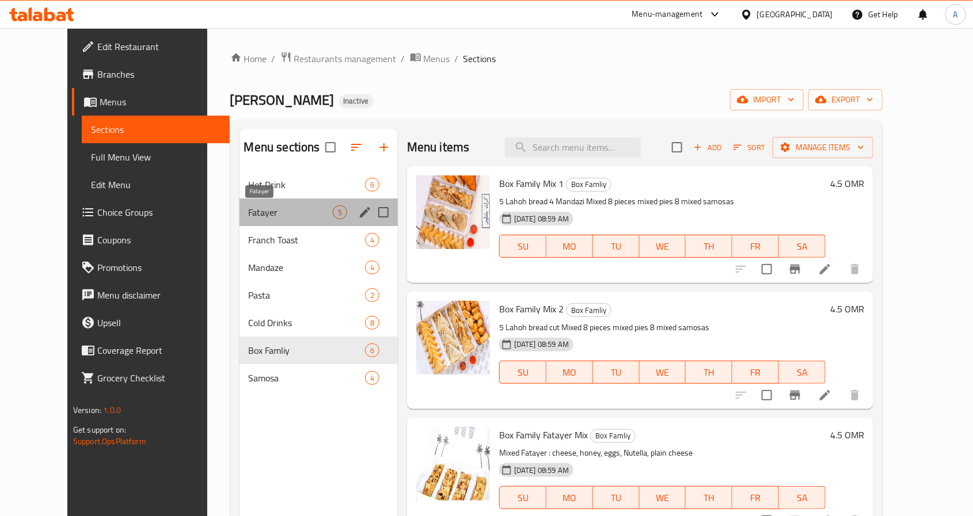
click at [259, 209] on span "Fatayer" at bounding box center [291, 213] width 84 height 14
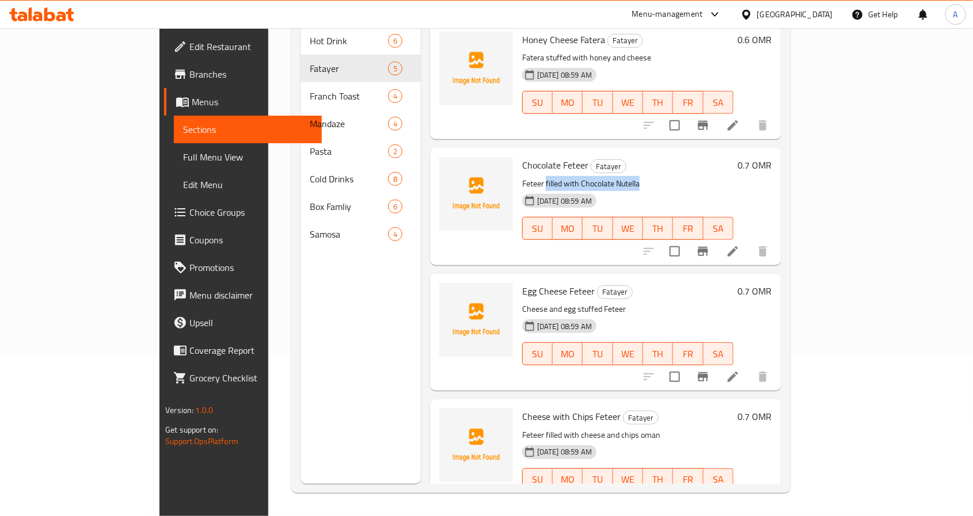
drag, startPoint x: 505, startPoint y: 158, endPoint x: 670, endPoint y: 168, distance: 165.6
click at [670, 168] on div "Chocolate Feteer Fatayer Feteer filled with Chocolate Nutella 13-08-2025 08:59 …" at bounding box center [628, 207] width 221 height 108
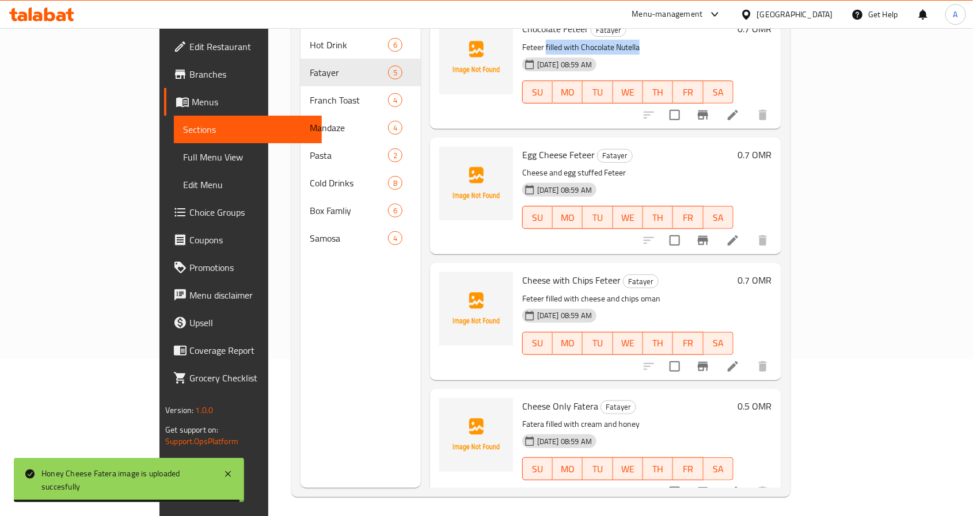
scroll to position [161, 0]
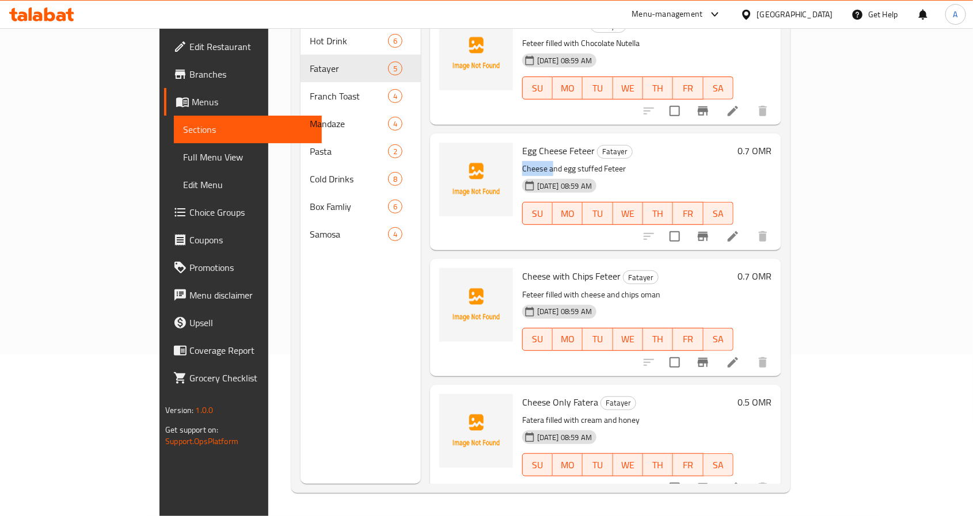
drag, startPoint x: 512, startPoint y: 146, endPoint x: 617, endPoint y: 140, distance: 105.5
click at [617, 140] on div "Egg Cheese Feteer Fatayer Cheese and egg stuffed Feteer 13-08-2025 08:59 AM SU …" at bounding box center [628, 192] width 221 height 108
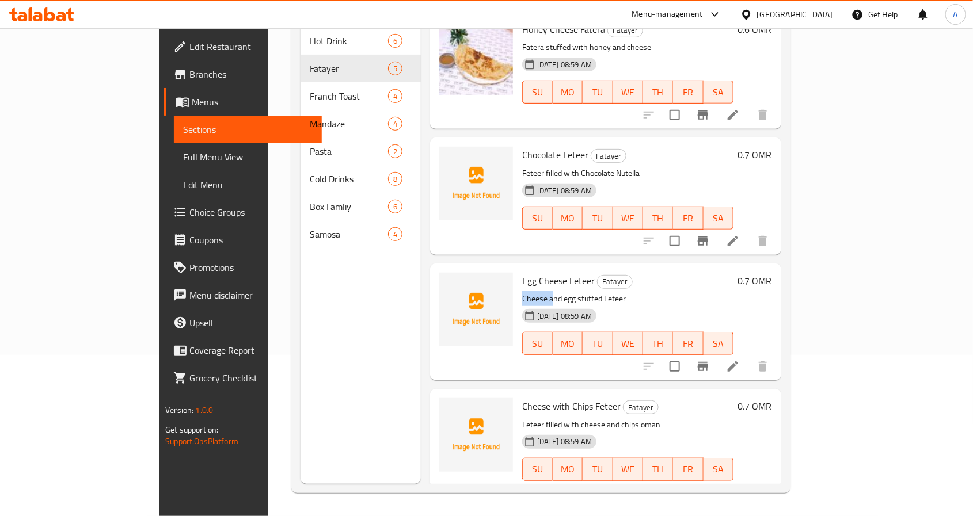
scroll to position [0, 0]
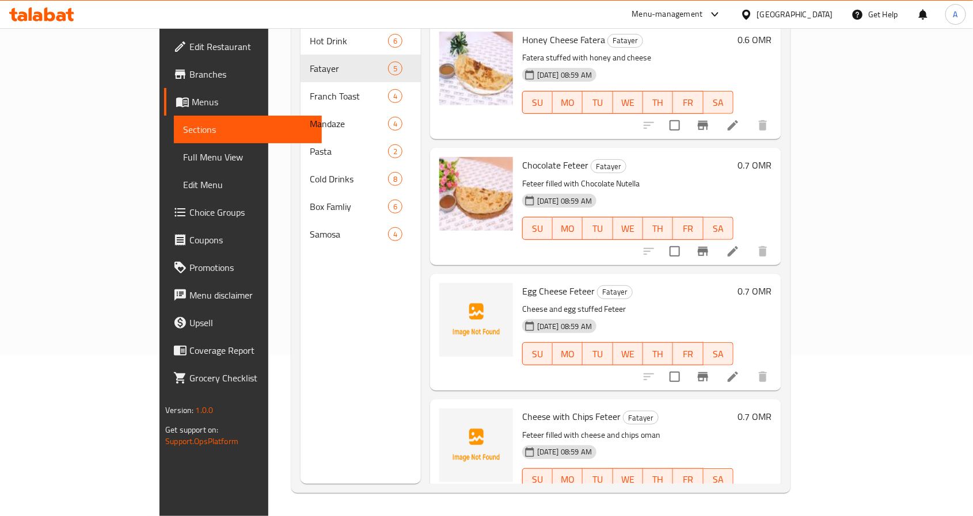
click at [738, 338] on div "SU MO TU WE TH FR SA" at bounding box center [628, 354] width 221 height 32
click at [522, 348] on button "SU" at bounding box center [537, 354] width 31 height 23
click at [586, 400] on div "Cheese with Chips Feteer Fatayer Feteer filled with cheese and chips oman 13-08…" at bounding box center [605, 458] width 351 height 117
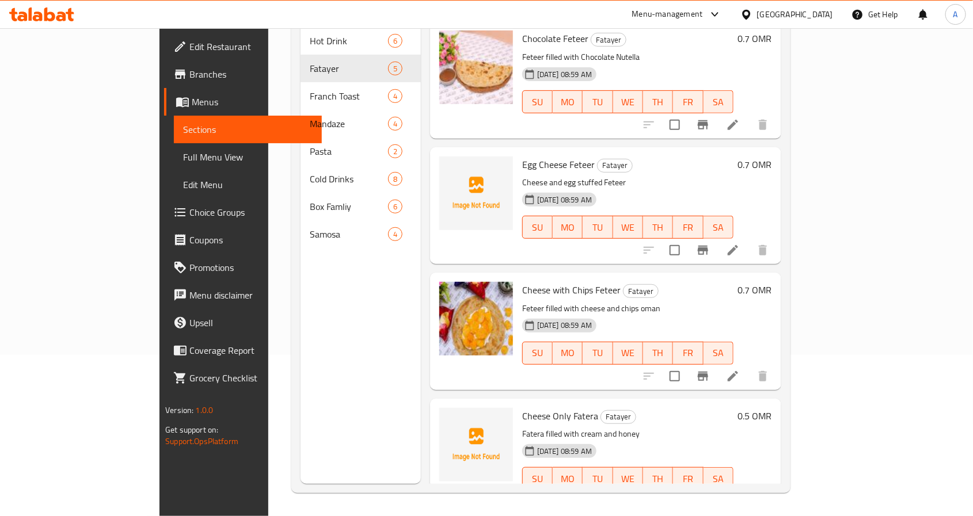
scroll to position [140, 0]
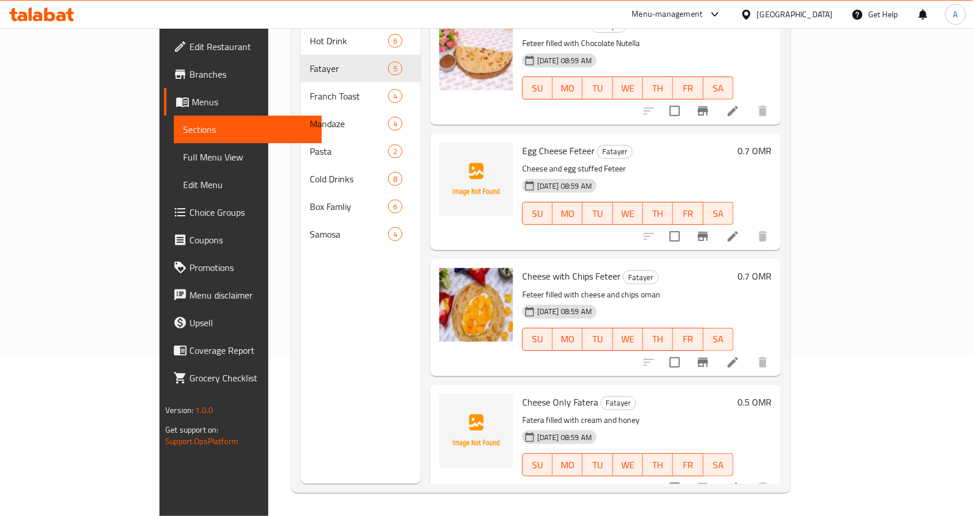
click at [183, 161] on span "Full Menu View" at bounding box center [248, 157] width 130 height 14
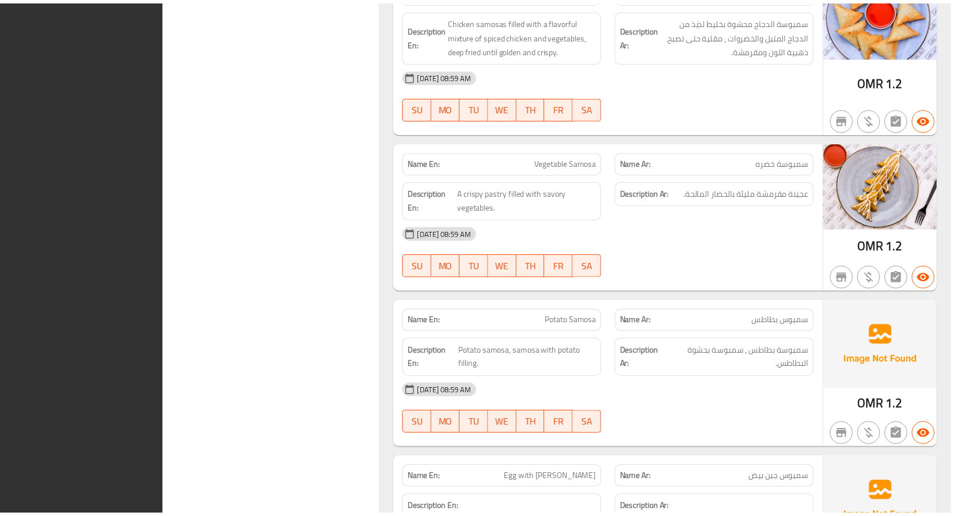
scroll to position [6137, 0]
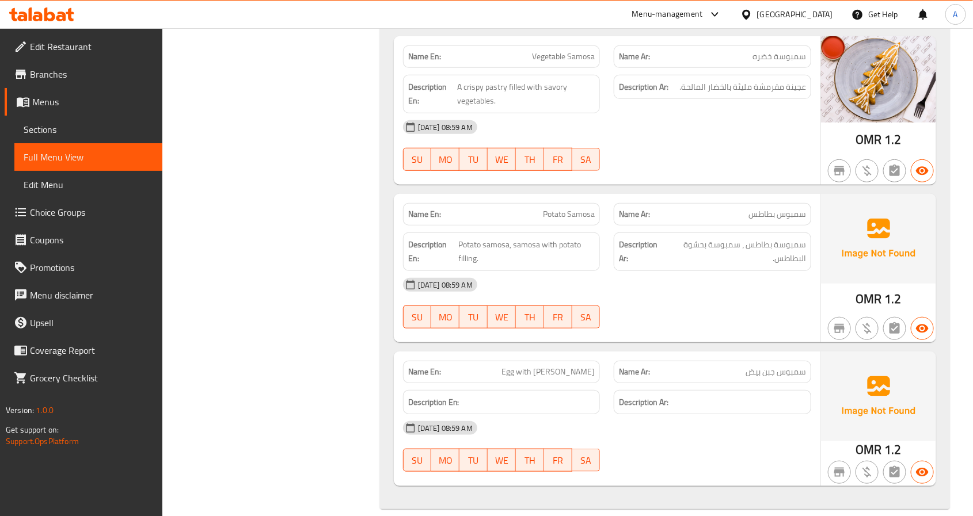
click at [54, 52] on span "Edit Restaurant" at bounding box center [91, 47] width 123 height 14
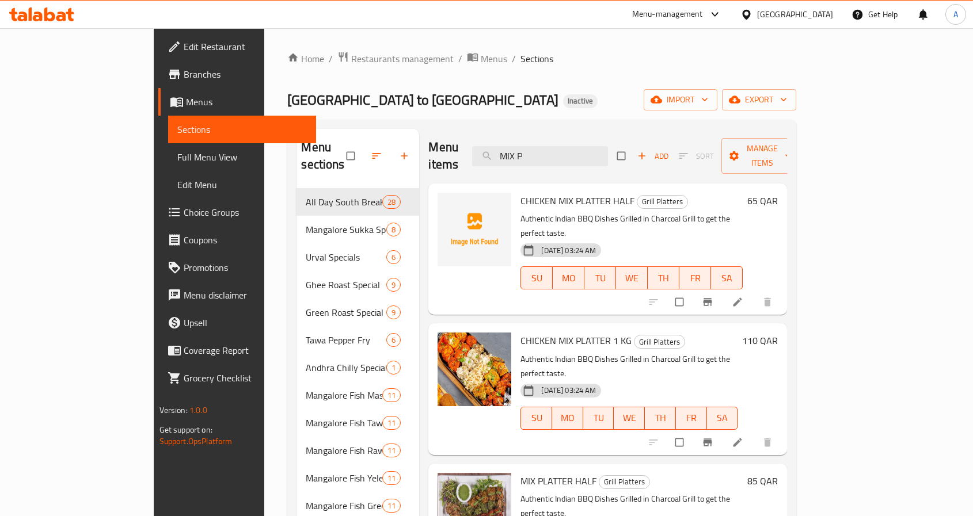
scroll to position [87, 0]
